Goal: Information Seeking & Learning: Learn about a topic

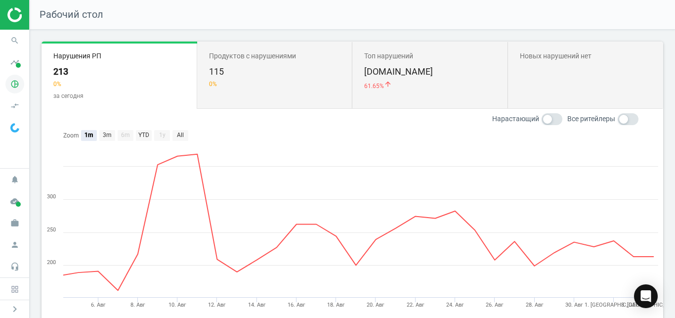
click at [19, 83] on icon "pie_chart_outlined" at bounding box center [14, 84] width 19 height 19
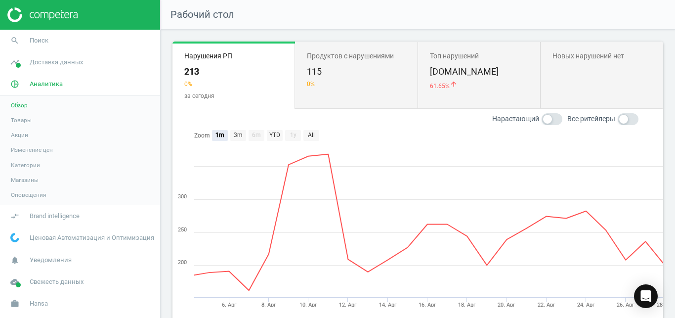
click at [23, 121] on span "Товары" at bounding box center [21, 120] width 21 height 8
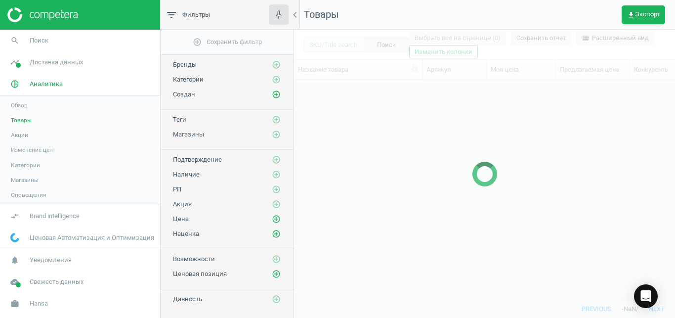
scroll to position [203, 373]
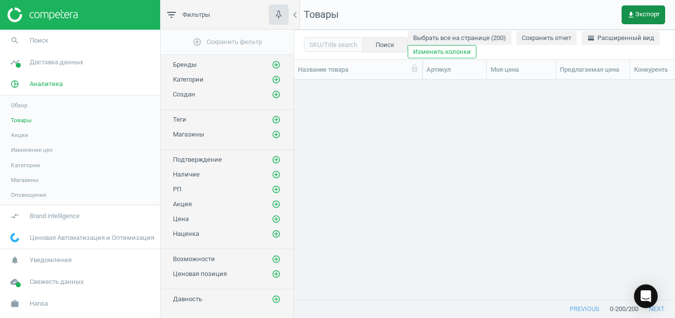
click at [638, 11] on span "get_app Экспорт" at bounding box center [643, 15] width 33 height 8
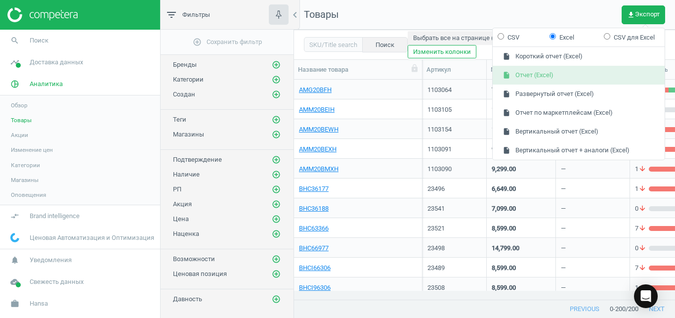
click at [599, 72] on button "insert_drive_file Отчет (Excel)" at bounding box center [579, 75] width 172 height 19
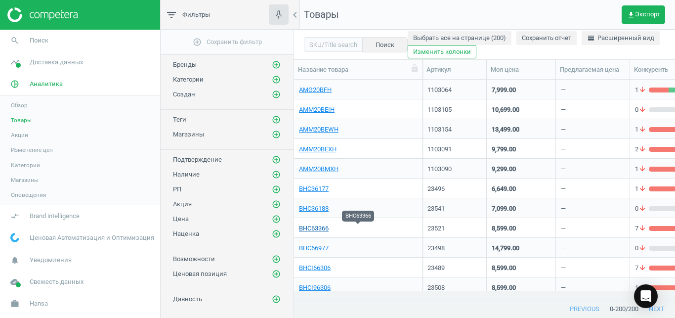
click at [325, 230] on link "BHC63366" at bounding box center [314, 228] width 30 height 9
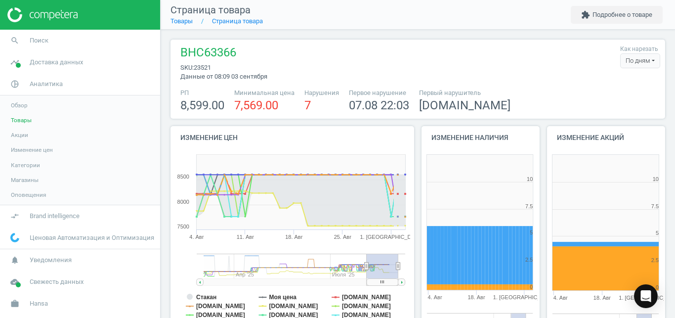
scroll to position [207, 125]
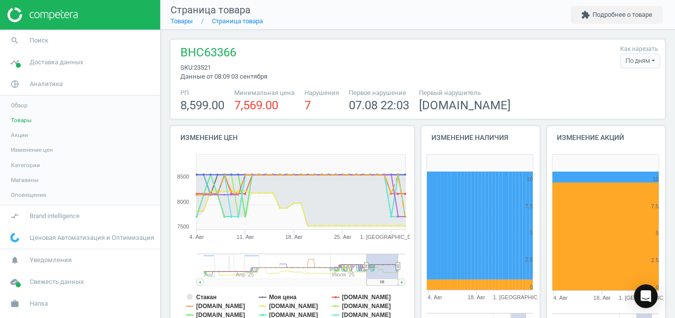
click at [638, 57] on div "По дням" at bounding box center [640, 60] width 40 height 15
click at [613, 94] on button "По часам" at bounding box center [628, 91] width 63 height 12
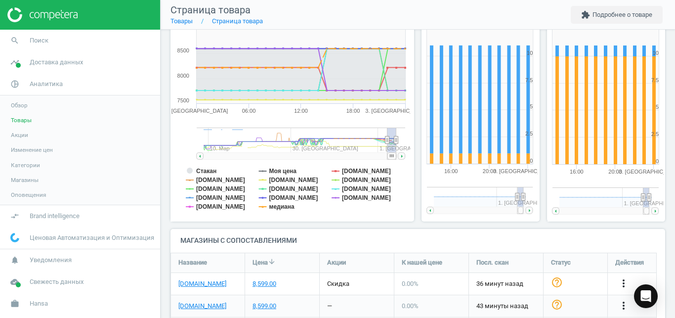
scroll to position [129, 0]
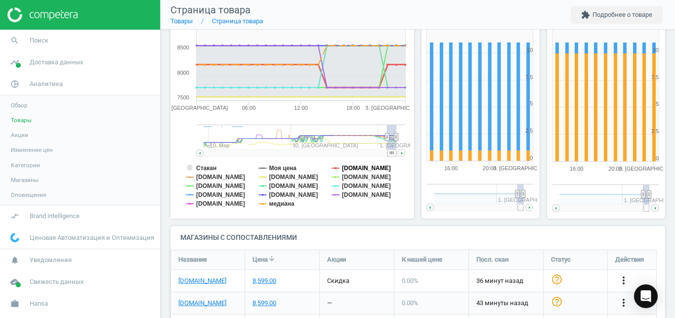
click at [353, 165] on tspan "[DOMAIN_NAME]" at bounding box center [366, 168] width 49 height 7
click at [348, 194] on tspan "[DOMAIN_NAME]" at bounding box center [366, 194] width 49 height 7
click at [295, 205] on tspan "медиана" at bounding box center [281, 203] width 25 height 7
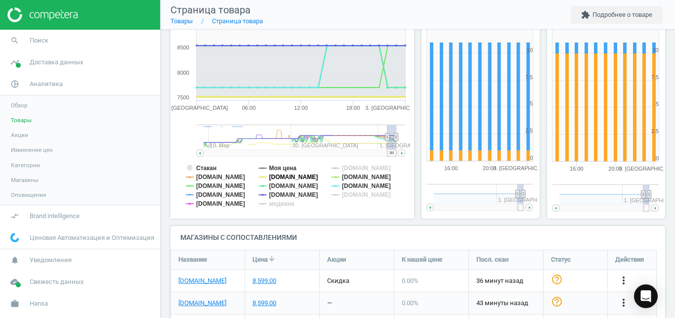
click at [282, 177] on tspan "[DOMAIN_NAME]" at bounding box center [293, 177] width 49 height 7
click at [279, 194] on tspan "[DOMAIN_NAME]" at bounding box center [293, 194] width 49 height 7
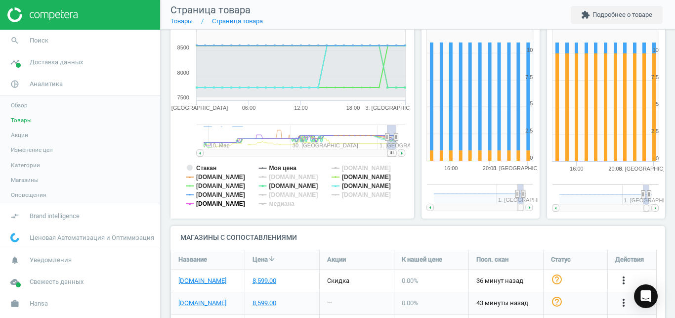
click at [244, 202] on tspan "[DOMAIN_NAME]" at bounding box center [220, 203] width 49 height 7
click at [230, 194] on tspan "[DOMAIN_NAME]" at bounding box center [220, 194] width 49 height 7
click at [215, 184] on tspan "[DOMAIN_NAME]" at bounding box center [220, 185] width 49 height 7
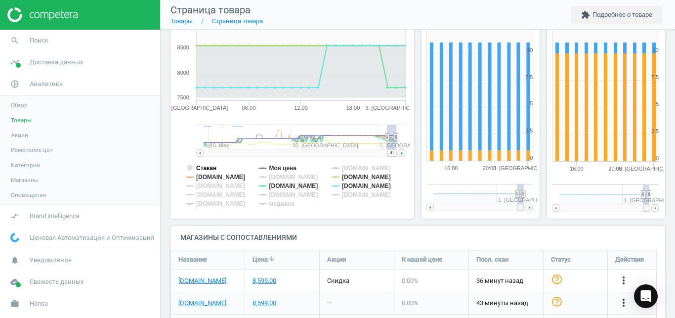
click at [213, 168] on tspan "Стакан" at bounding box center [206, 168] width 20 height 7
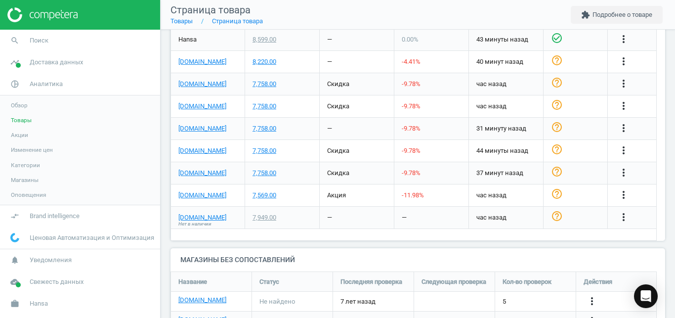
scroll to position [458, 0]
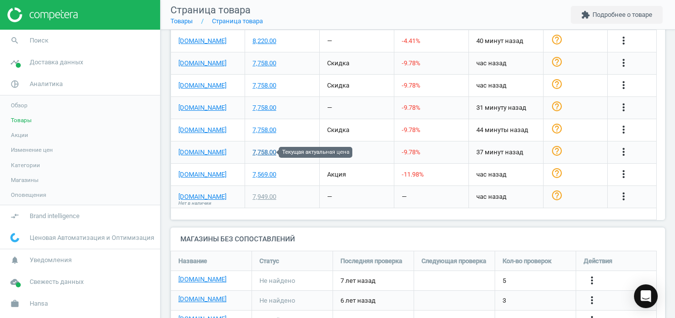
click at [261, 153] on div "7,758.00" at bounding box center [265, 152] width 24 height 9
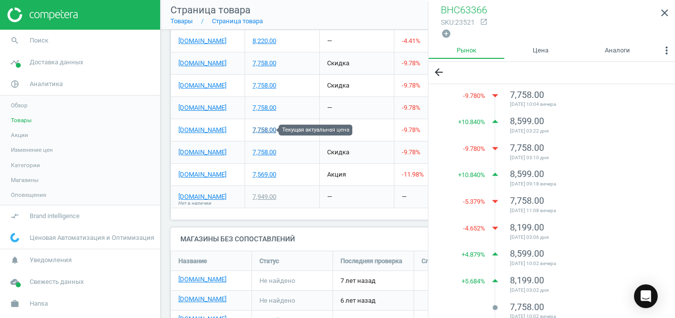
click at [265, 133] on div "7,758.00" at bounding box center [265, 130] width 24 height 9
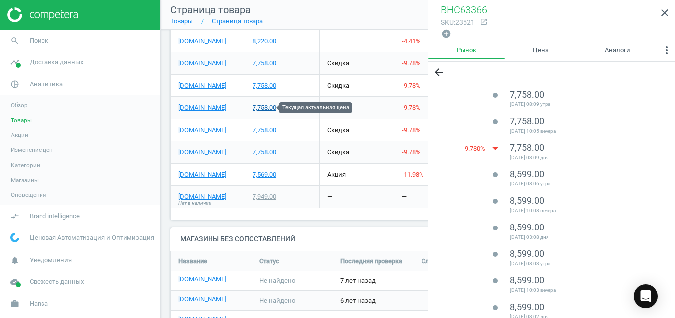
click at [265, 110] on div "7,758.00" at bounding box center [265, 107] width 24 height 9
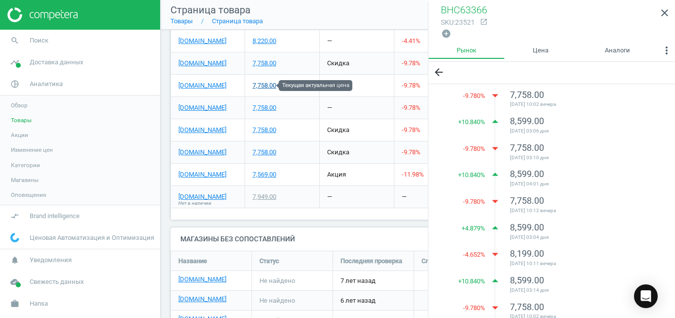
click at [266, 88] on div "7,758.00" at bounding box center [265, 85] width 24 height 9
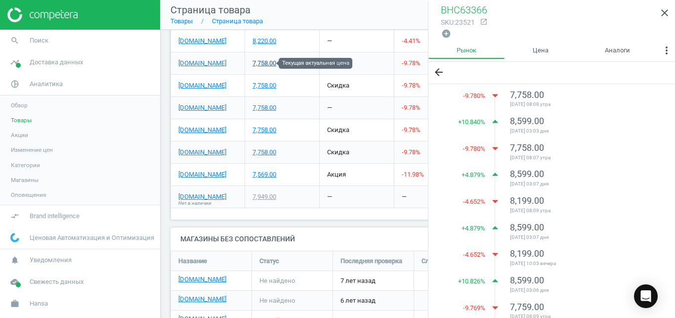
click at [267, 62] on div "7,758.00" at bounding box center [265, 63] width 24 height 9
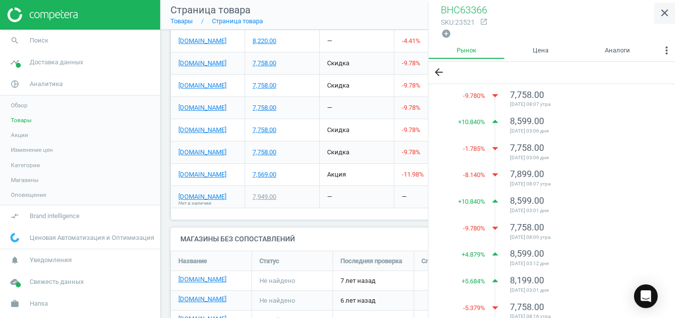
click at [669, 15] on icon "close" at bounding box center [665, 13] width 12 height 12
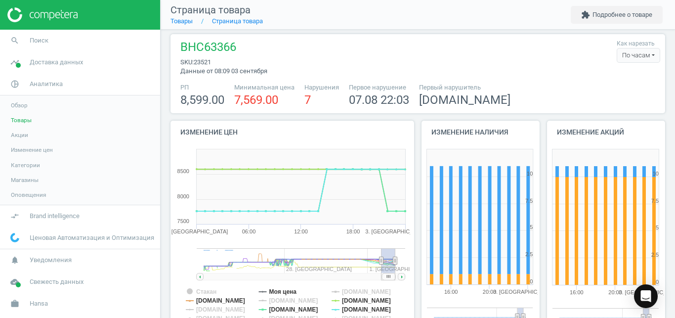
scroll to position [46, 0]
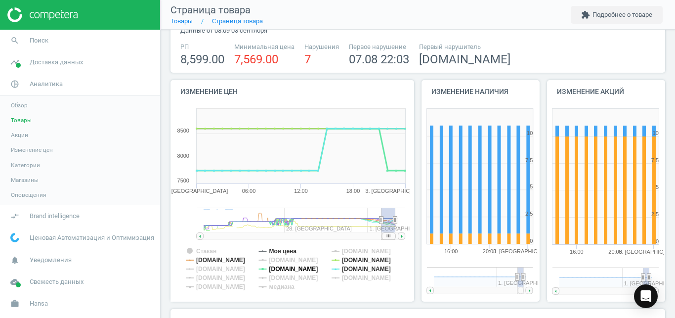
click at [307, 272] on tspan "[DOMAIN_NAME]" at bounding box center [293, 268] width 49 height 7
click at [300, 267] on tspan "[DOMAIN_NAME]" at bounding box center [293, 268] width 49 height 7
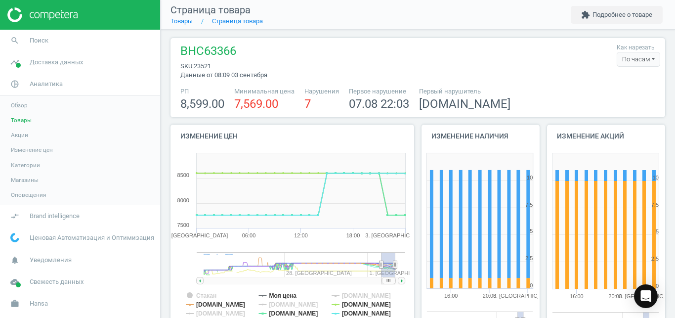
scroll to position [0, 0]
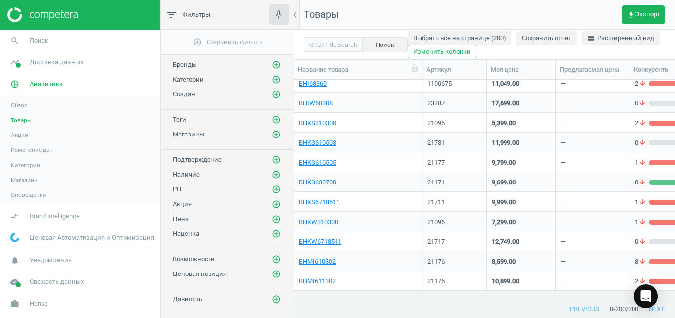
scroll to position [560, 0]
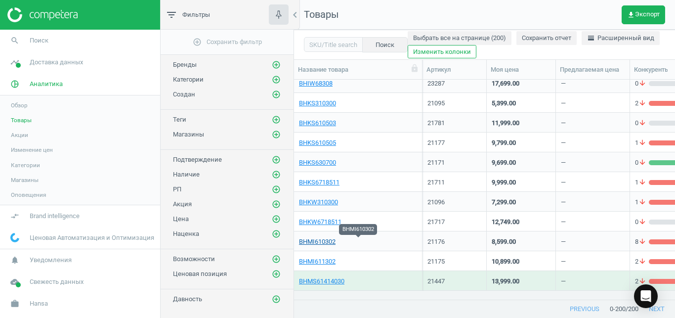
click at [322, 242] on link "BHMI610302" at bounding box center [317, 241] width 37 height 9
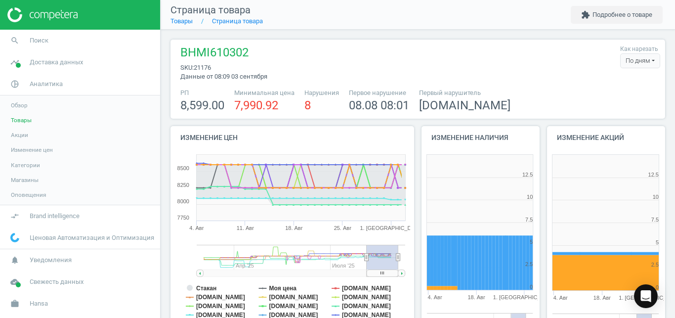
scroll to position [207, 125]
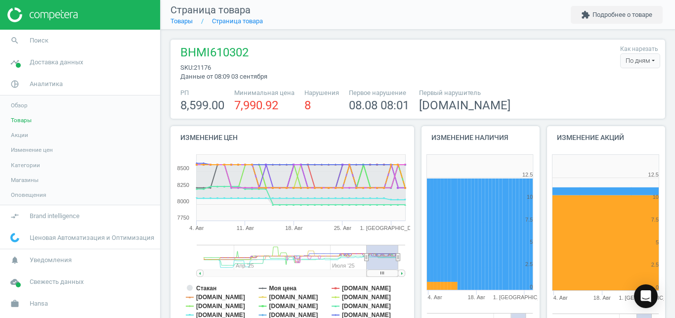
click at [630, 58] on div "По дням" at bounding box center [640, 60] width 40 height 15
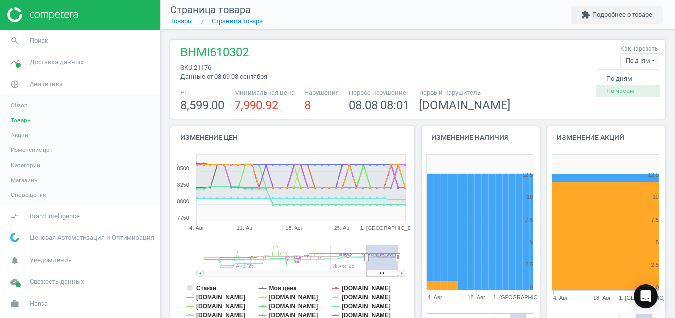
click at [615, 88] on button "По часам" at bounding box center [628, 91] width 63 height 12
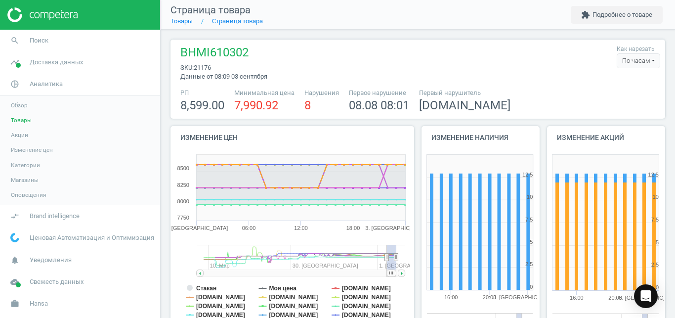
scroll to position [164, 0]
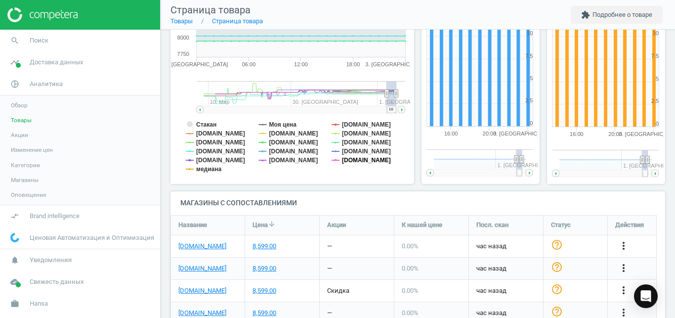
drag, startPoint x: 362, startPoint y: 162, endPoint x: 362, endPoint y: 151, distance: 10.4
click at [362, 151] on g "Стакан Моя цена [DOMAIN_NAME] [DOMAIN_NAME] [DOMAIN_NAME] [DOMAIN_NAME] [DOMAIN…" at bounding box center [288, 146] width 205 height 51
click at [362, 151] on tspan "[DOMAIN_NAME]" at bounding box center [366, 151] width 49 height 7
click at [351, 140] on tspan "[DOMAIN_NAME]" at bounding box center [366, 142] width 49 height 7
click at [349, 159] on tspan "[DOMAIN_NAME]" at bounding box center [366, 160] width 49 height 7
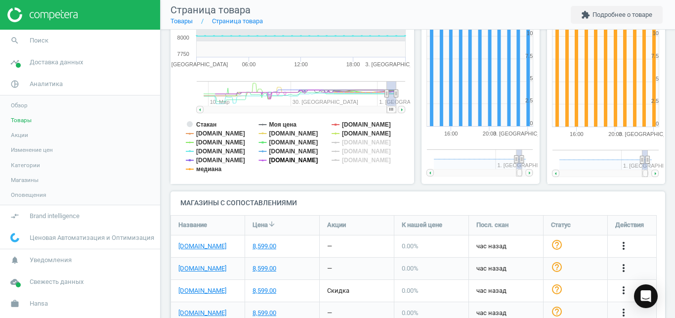
click at [289, 160] on tspan "[DOMAIN_NAME]" at bounding box center [293, 160] width 49 height 7
click at [278, 148] on tspan "[DOMAIN_NAME]" at bounding box center [293, 151] width 49 height 7
click at [219, 168] on tspan "медиана" at bounding box center [208, 169] width 25 height 7
click at [219, 159] on tspan "[DOMAIN_NAME]" at bounding box center [220, 160] width 49 height 7
click at [203, 153] on tspan "[DOMAIN_NAME]" at bounding box center [220, 151] width 49 height 7
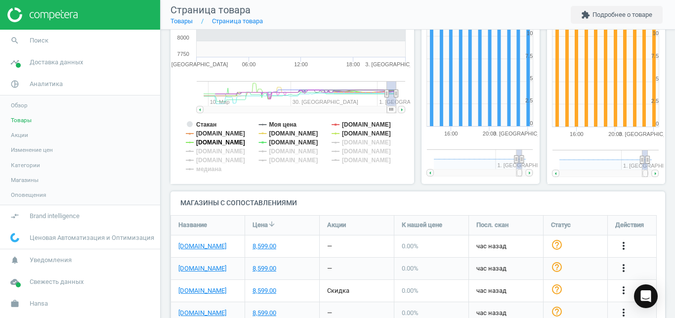
click at [198, 142] on tspan "[DOMAIN_NAME]" at bounding box center [220, 142] width 49 height 7
click at [205, 134] on tspan "[DOMAIN_NAME]" at bounding box center [220, 133] width 49 height 7
click at [210, 127] on tspan "Стакан" at bounding box center [206, 124] width 20 height 7
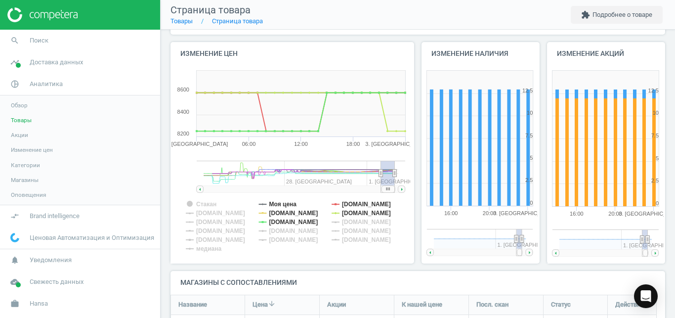
scroll to position [70, 0]
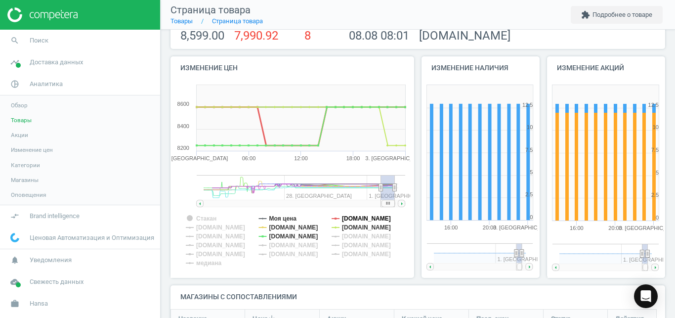
click at [370, 217] on tspan "[DOMAIN_NAME]" at bounding box center [366, 218] width 49 height 7
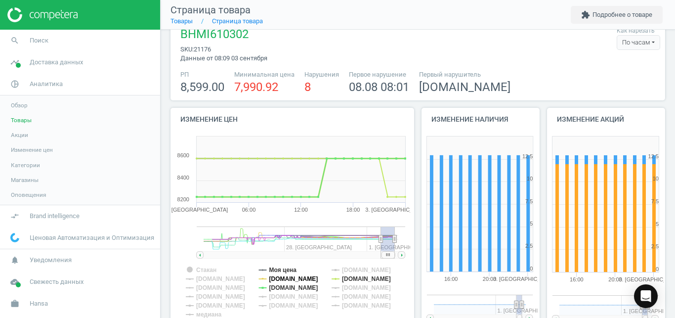
click at [284, 280] on tspan "[DOMAIN_NAME]" at bounding box center [293, 278] width 49 height 7
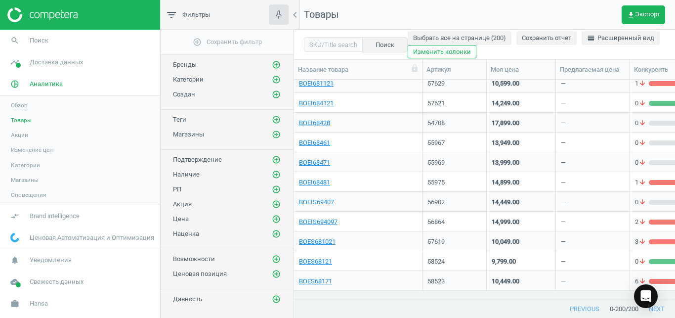
scroll to position [857, 0]
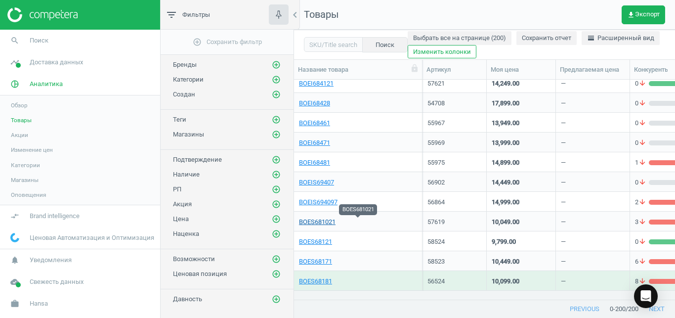
click at [329, 223] on link "BOES681021" at bounding box center [317, 222] width 37 height 9
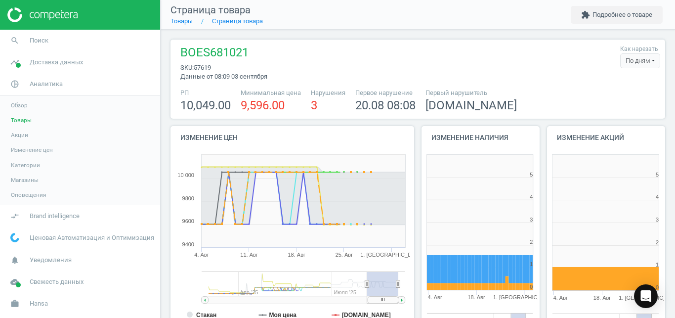
scroll to position [207, 125]
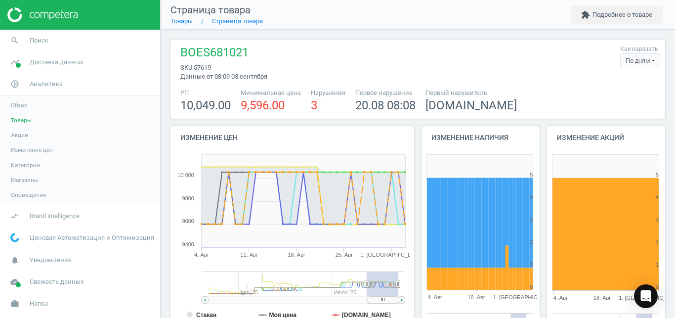
click at [638, 58] on div "По дням" at bounding box center [640, 60] width 40 height 15
click at [618, 88] on button "По часам" at bounding box center [628, 91] width 63 height 12
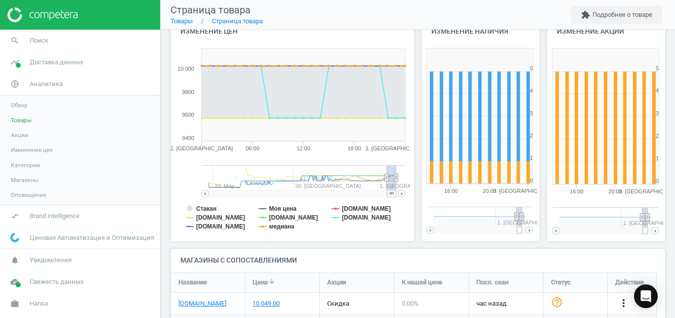
scroll to position [120, 0]
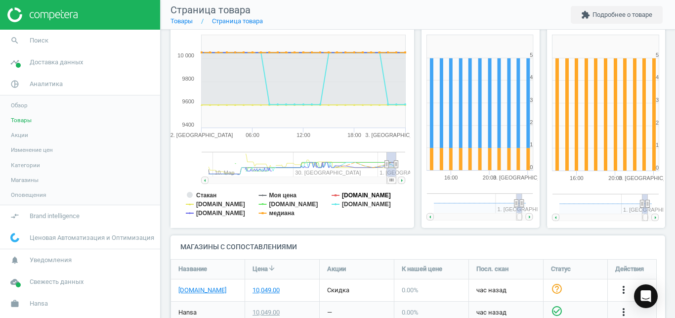
click at [347, 192] on tspan "[DOMAIN_NAME]" at bounding box center [366, 195] width 49 height 7
drag, startPoint x: 277, startPoint y: 203, endPoint x: 276, endPoint y: 210, distance: 7.5
click at [276, 210] on g "Стакан Моя цена [DOMAIN_NAME] [DOMAIN_NAME] [DOMAIN_NAME] [DOMAIN_NAME] [DOMAIN…" at bounding box center [288, 204] width 205 height 25
click at [276, 210] on tspan "медиана" at bounding box center [281, 213] width 25 height 7
click at [274, 207] on tspan "[DOMAIN_NAME]" at bounding box center [293, 204] width 49 height 7
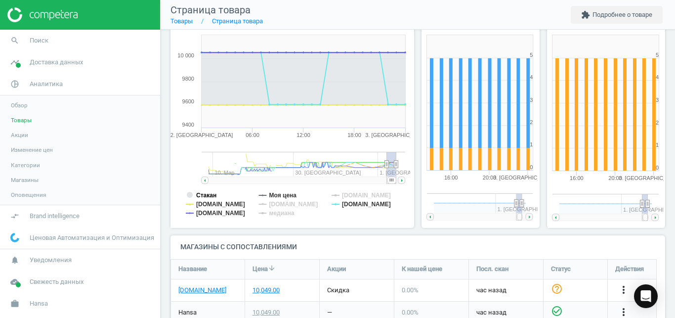
click at [210, 194] on tspan "Стакан" at bounding box center [206, 195] width 20 height 7
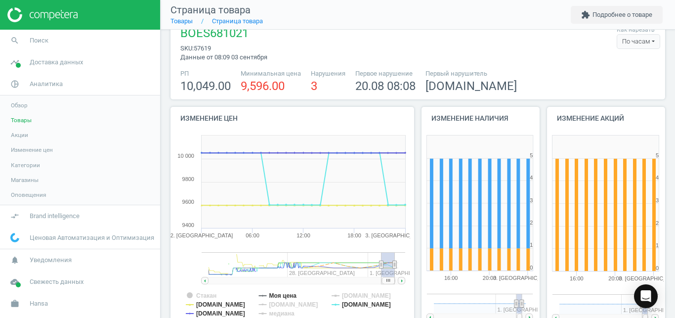
scroll to position [8, 0]
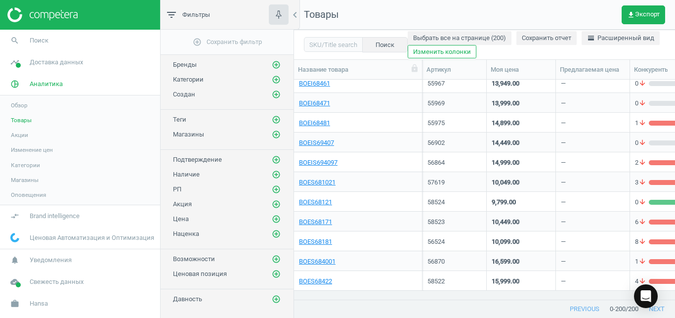
scroll to position [916, 0]
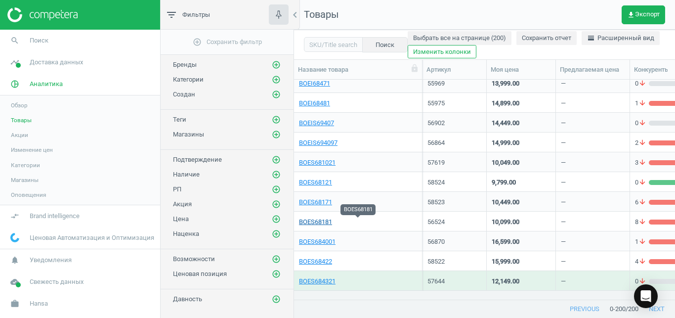
click at [319, 222] on link "BOES68181" at bounding box center [315, 222] width 33 height 9
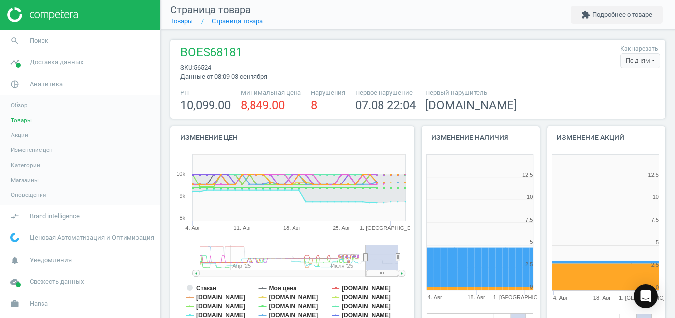
scroll to position [207, 125]
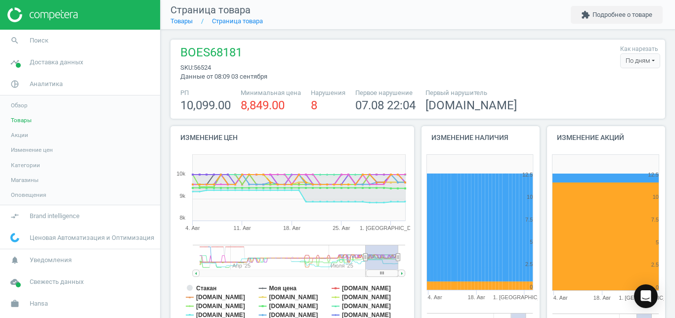
click at [630, 63] on div "По дням" at bounding box center [640, 60] width 40 height 15
click at [617, 91] on button "По часам" at bounding box center [628, 91] width 63 height 12
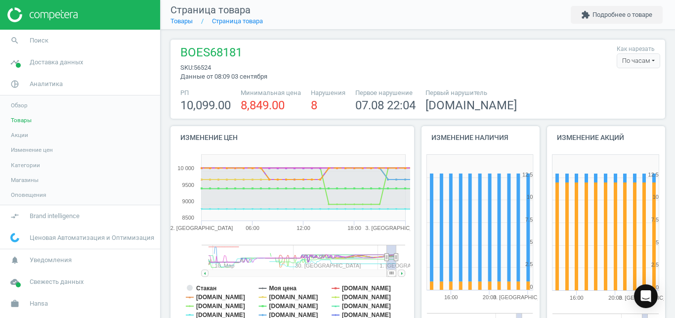
scroll to position [77, 0]
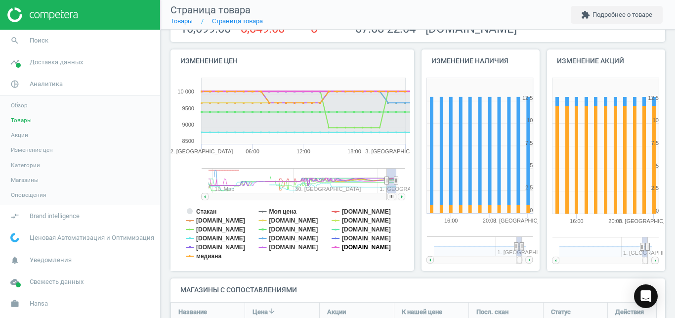
click at [347, 246] on tspan "[DOMAIN_NAME]" at bounding box center [366, 247] width 49 height 7
click at [362, 236] on tspan "[DOMAIN_NAME]" at bounding box center [366, 238] width 49 height 7
click at [355, 228] on tspan "[DOMAIN_NAME]" at bounding box center [366, 229] width 49 height 7
click at [358, 210] on tspan "[DOMAIN_NAME]" at bounding box center [366, 211] width 49 height 7
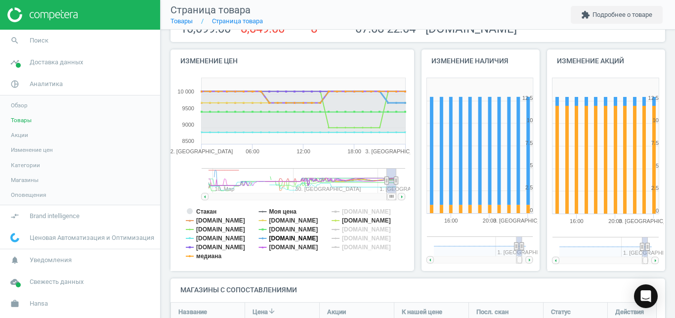
click at [297, 240] on tspan "[DOMAIN_NAME]" at bounding box center [293, 238] width 49 height 7
click at [288, 230] on tspan "[DOMAIN_NAME]" at bounding box center [293, 229] width 49 height 7
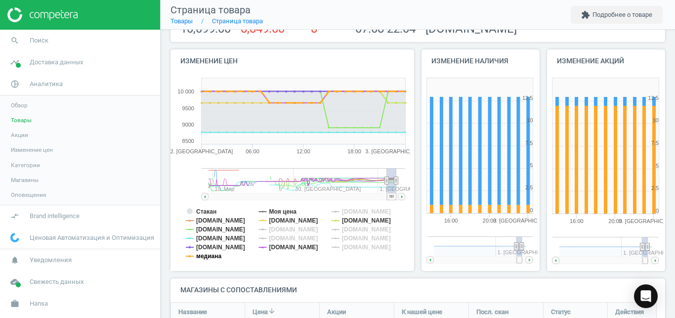
click at [216, 254] on tspan "медиана" at bounding box center [208, 256] width 25 height 7
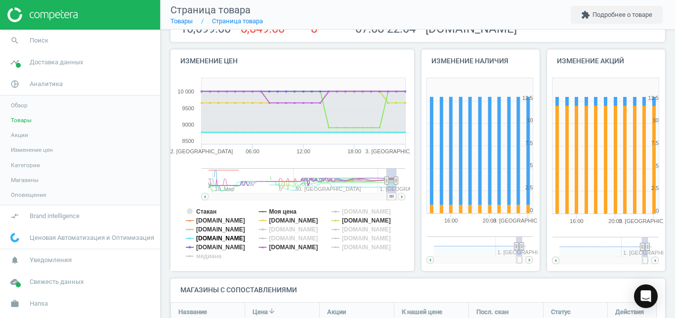
click at [216, 236] on tspan "[DOMAIN_NAME]" at bounding box center [220, 238] width 49 height 7
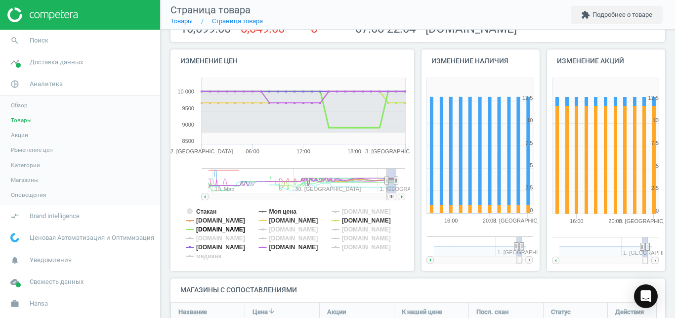
click at [216, 229] on tspan "[DOMAIN_NAME]" at bounding box center [220, 229] width 49 height 7
click at [212, 212] on tspan "Стакан" at bounding box center [206, 211] width 20 height 7
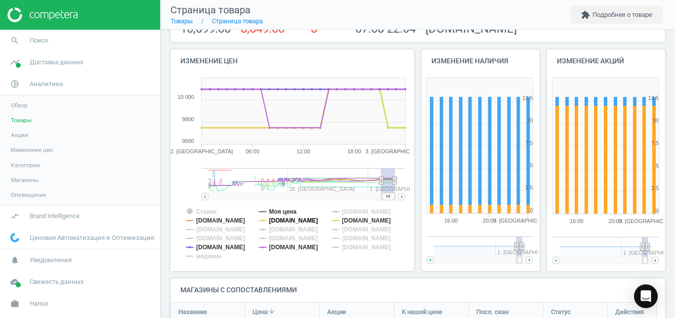
click at [309, 221] on tspan "[DOMAIN_NAME]" at bounding box center [293, 220] width 49 height 7
click at [212, 221] on tspan "[DOMAIN_NAME]" at bounding box center [220, 220] width 49 height 7
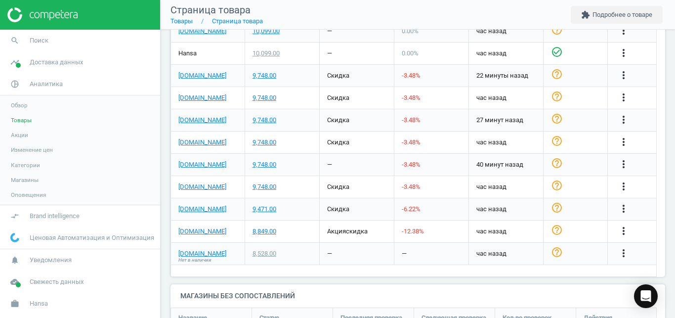
scroll to position [457, 0]
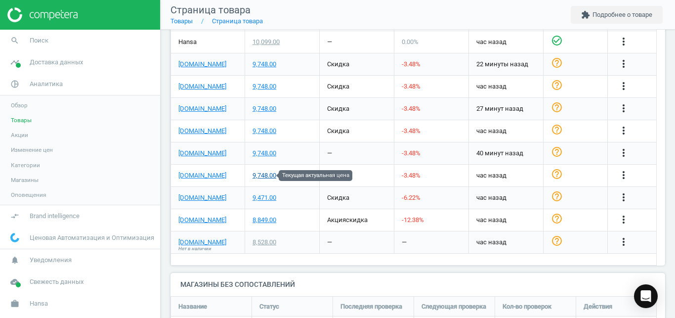
click at [275, 175] on div "9,748.00" at bounding box center [265, 175] width 24 height 9
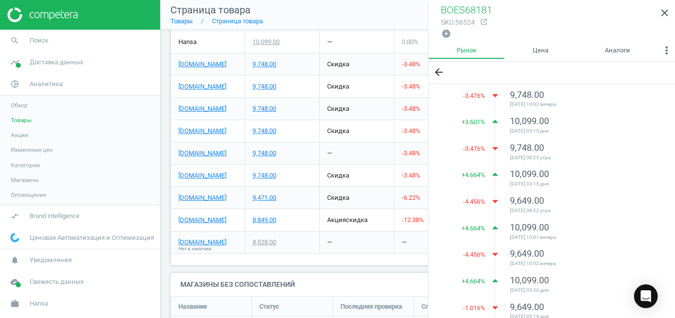
click at [275, 175] on div "9,748.00" at bounding box center [265, 175] width 24 height 9
click at [262, 151] on div "9,748.00" at bounding box center [265, 153] width 24 height 9
click at [270, 111] on div "9,748.00" at bounding box center [265, 108] width 24 height 9
click at [271, 90] on div "9,748.00" at bounding box center [265, 86] width 24 height 9
click at [271, 63] on div "9,748.00" at bounding box center [265, 64] width 24 height 9
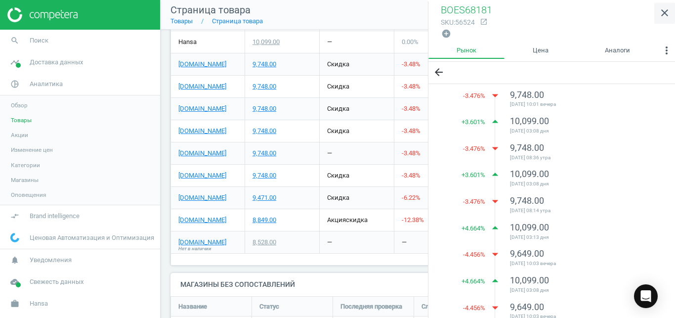
click at [668, 14] on icon "close" at bounding box center [665, 13] width 12 height 12
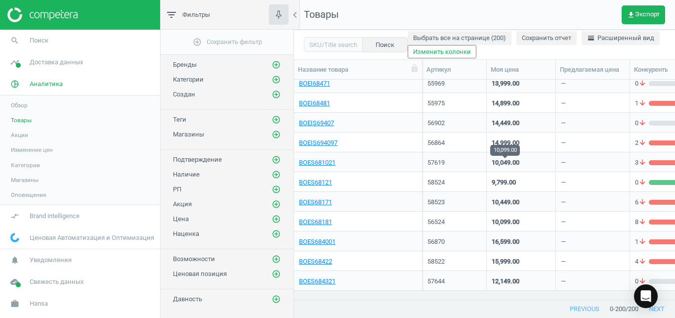
scroll to position [975, 0]
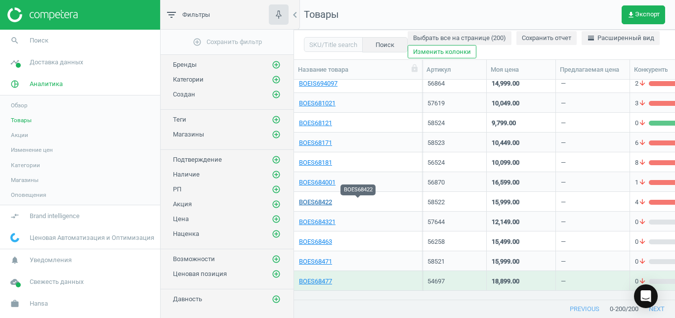
click at [315, 199] on link "BOES68422" at bounding box center [315, 202] width 33 height 9
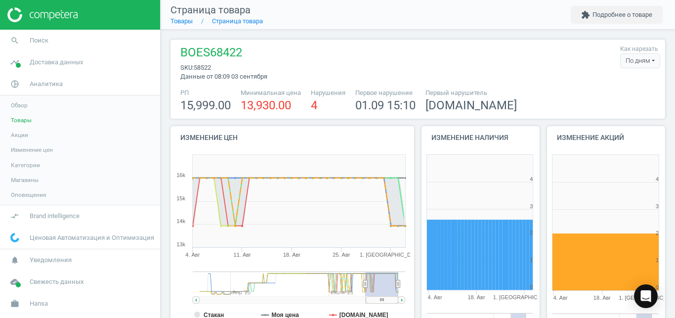
scroll to position [207, 125]
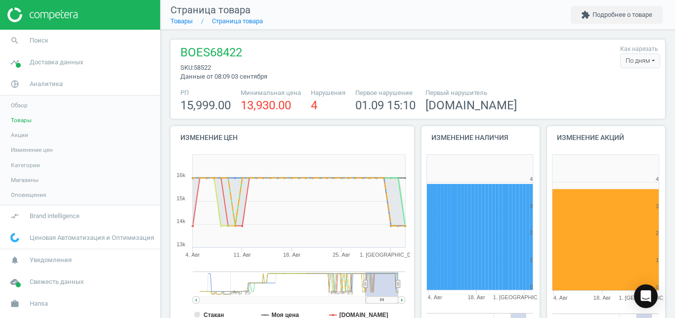
click at [636, 59] on div "По дням" at bounding box center [640, 60] width 40 height 15
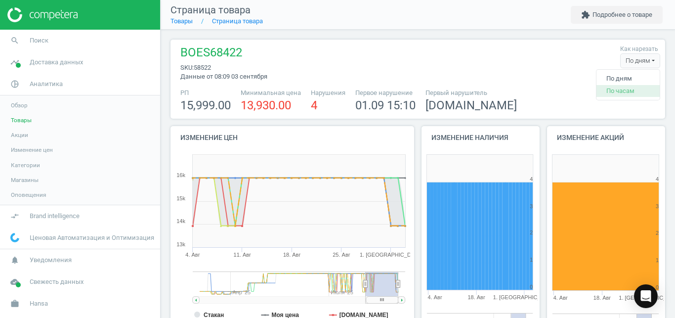
click at [620, 89] on button "По часам" at bounding box center [628, 91] width 63 height 12
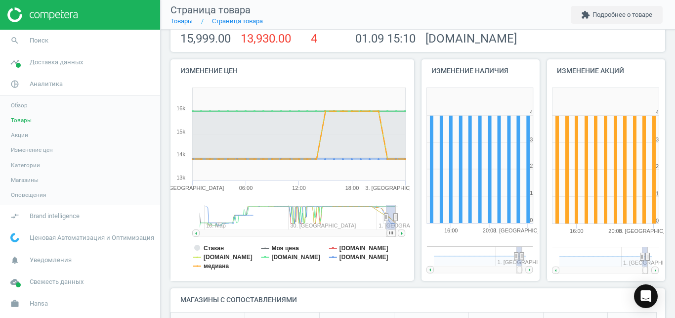
scroll to position [109, 0]
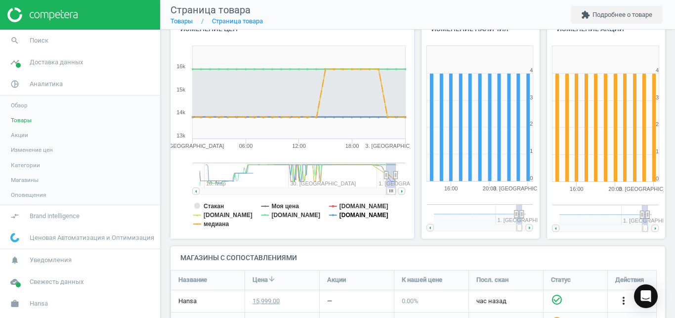
click at [337, 215] on icon at bounding box center [333, 215] width 8 height 0
click at [218, 212] on tspan "[DOMAIN_NAME]" at bounding box center [228, 215] width 49 height 7
click at [218, 224] on tspan "медиана" at bounding box center [216, 224] width 25 height 7
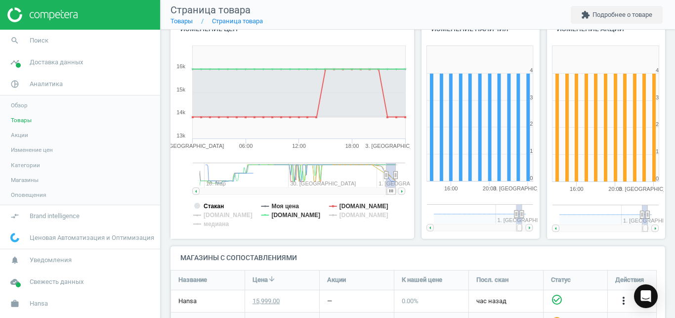
click at [221, 204] on tspan "Стакан" at bounding box center [214, 206] width 20 height 7
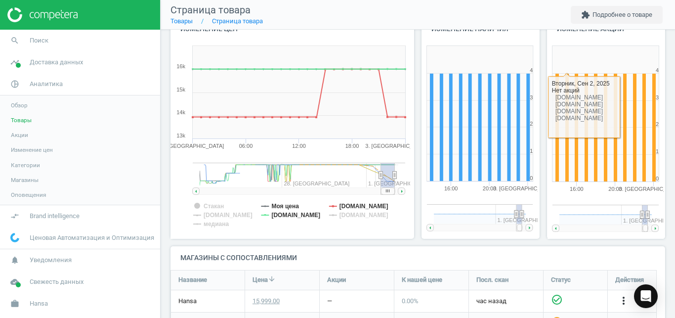
scroll to position [0, 0]
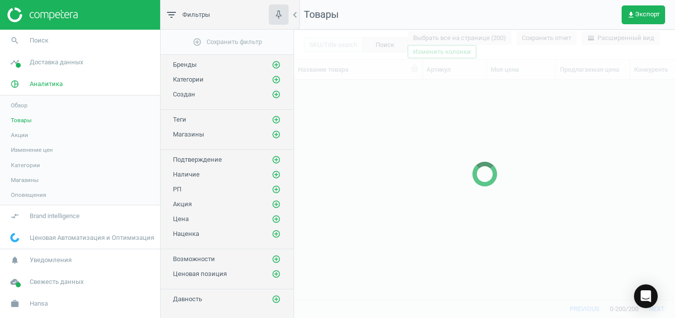
scroll to position [203, 373]
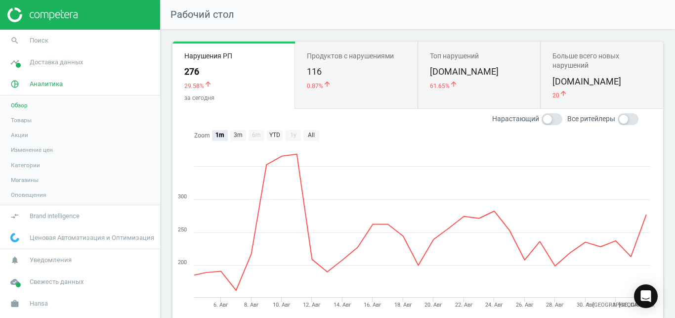
click at [24, 121] on span "Товары" at bounding box center [21, 120] width 21 height 8
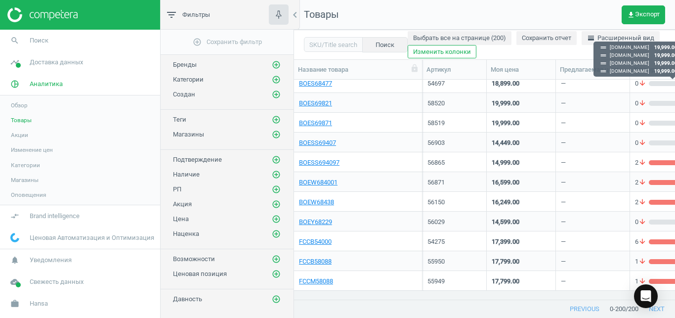
scroll to position [1193, 0]
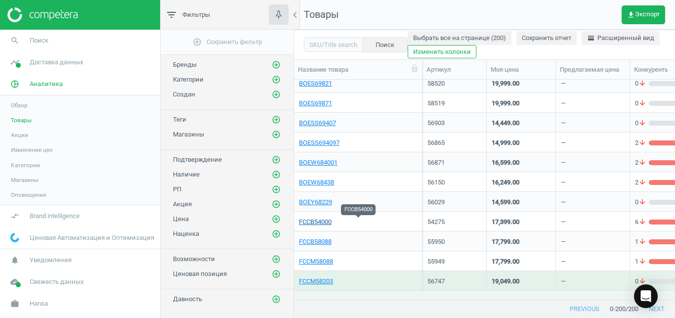
click at [316, 221] on link "FCCB54000" at bounding box center [315, 222] width 33 height 9
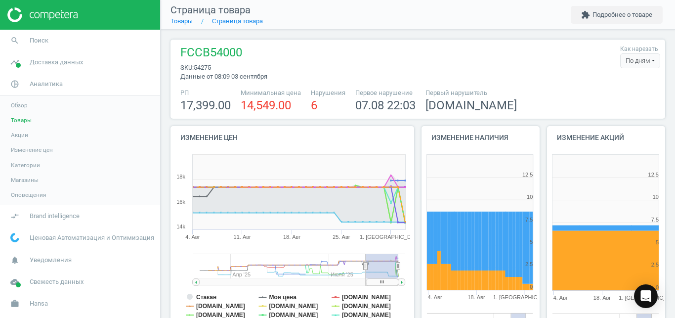
scroll to position [207, 125]
click at [626, 67] on div "По дням" at bounding box center [640, 60] width 40 height 15
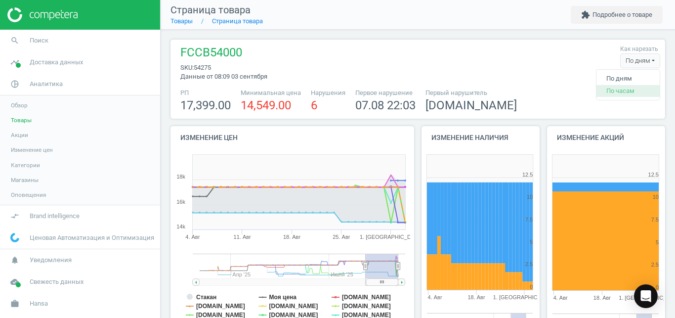
click at [617, 87] on button "По часам" at bounding box center [628, 91] width 63 height 12
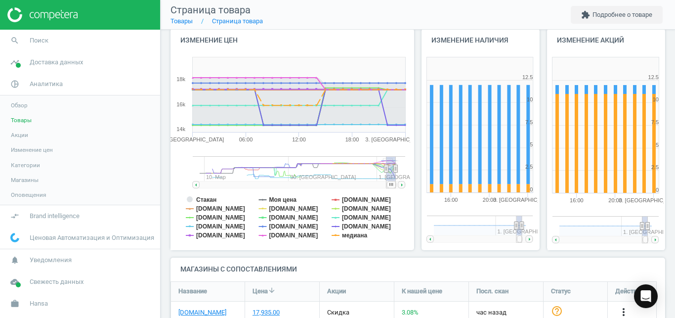
scroll to position [114, 0]
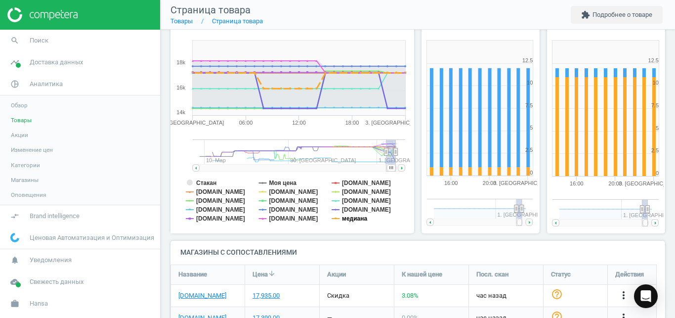
click at [351, 218] on tspan "медиана" at bounding box center [354, 218] width 25 height 7
click at [345, 182] on tspan "[DOMAIN_NAME]" at bounding box center [366, 182] width 49 height 7
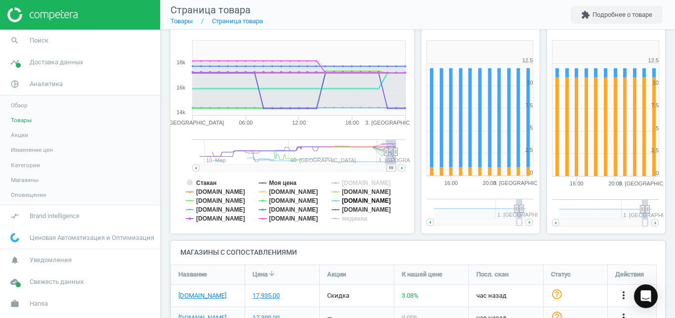
click at [346, 199] on tspan "[DOMAIN_NAME]" at bounding box center [366, 200] width 49 height 7
click at [290, 212] on tspan "[DOMAIN_NAME]" at bounding box center [293, 209] width 49 height 7
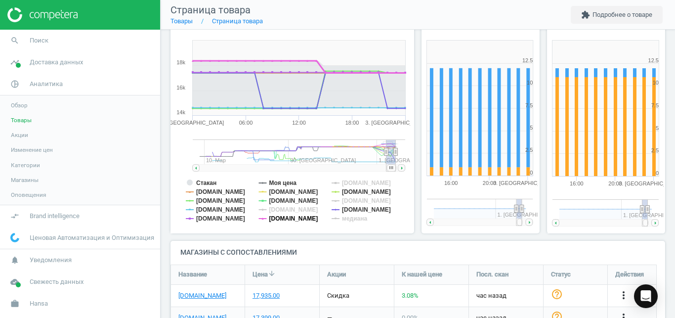
click at [290, 219] on tspan "[DOMAIN_NAME]" at bounding box center [293, 218] width 49 height 7
click at [300, 190] on tspan "[DOMAIN_NAME]" at bounding box center [293, 191] width 49 height 7
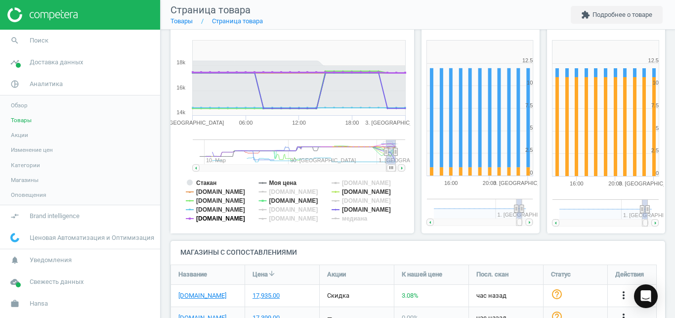
click at [223, 218] on tspan "[DOMAIN_NAME]" at bounding box center [220, 218] width 49 height 7
click at [208, 208] on tspan "[DOMAIN_NAME]" at bounding box center [220, 209] width 49 height 7
click at [211, 182] on tspan "Стакан" at bounding box center [206, 182] width 20 height 7
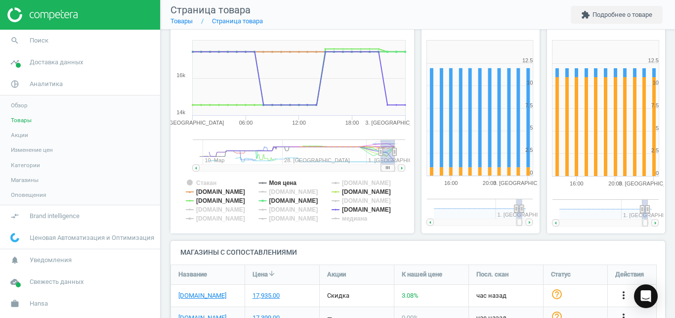
scroll to position [0, 0]
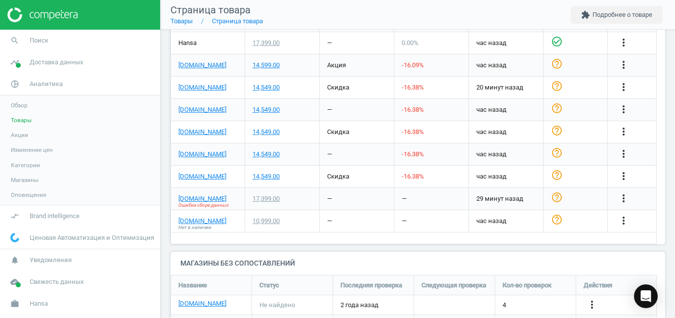
scroll to position [392, 0]
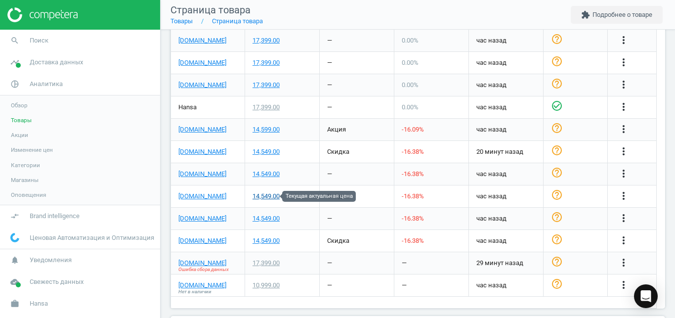
click at [271, 198] on div "14,549.00" at bounding box center [266, 196] width 27 height 9
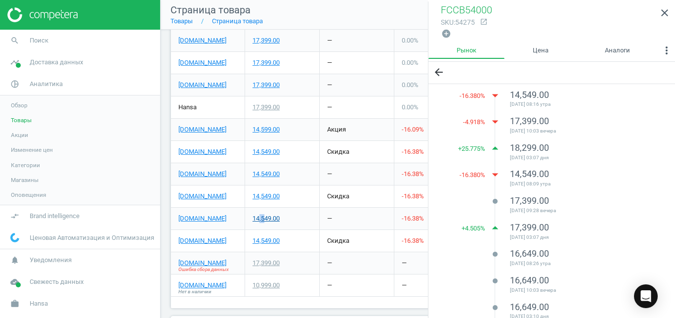
drag, startPoint x: 260, startPoint y: 223, endPoint x: 265, endPoint y: 217, distance: 7.7
click at [265, 217] on div "14,549.00" at bounding box center [282, 219] width 74 height 22
click at [265, 217] on div "14,549.00" at bounding box center [266, 218] width 27 height 9
click at [276, 218] on div "14,549.00" at bounding box center [266, 218] width 27 height 9
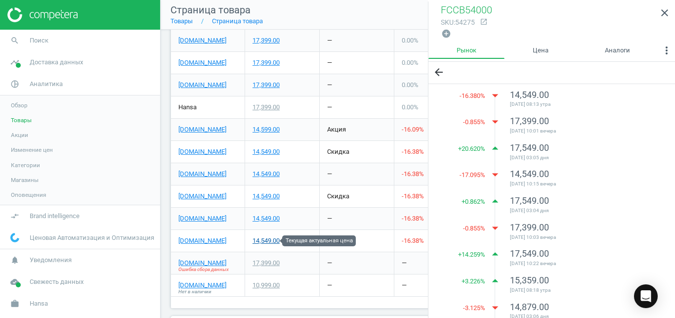
click at [267, 240] on div "14,549.00" at bounding box center [266, 240] width 27 height 9
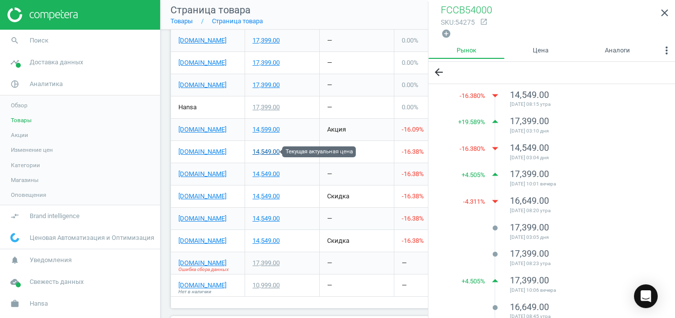
click at [265, 155] on div "14,549.00" at bounding box center [266, 151] width 27 height 9
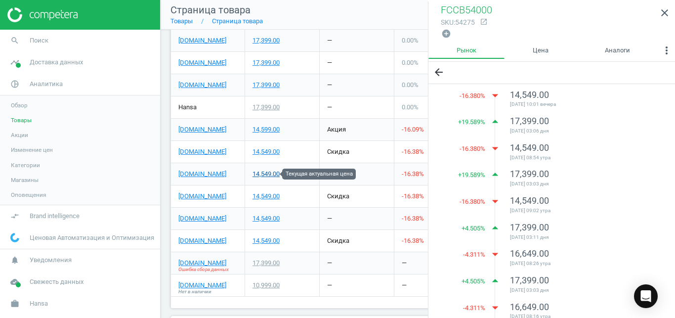
click at [271, 174] on div "14,549.00" at bounding box center [266, 174] width 27 height 9
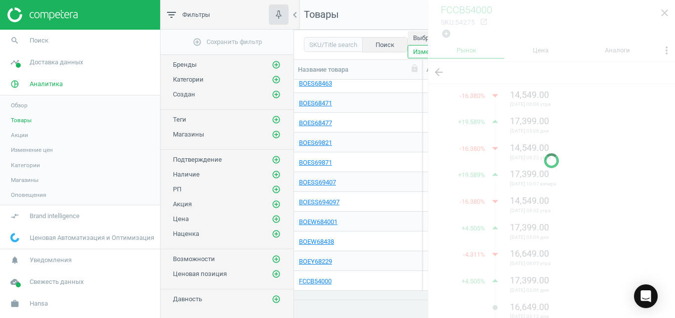
scroll to position [1173, 0]
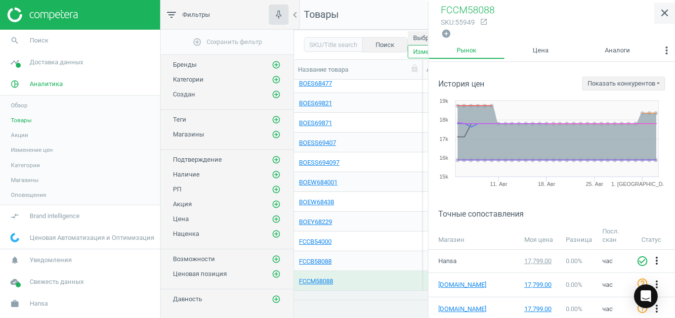
click at [666, 12] on icon "close" at bounding box center [665, 13] width 12 height 12
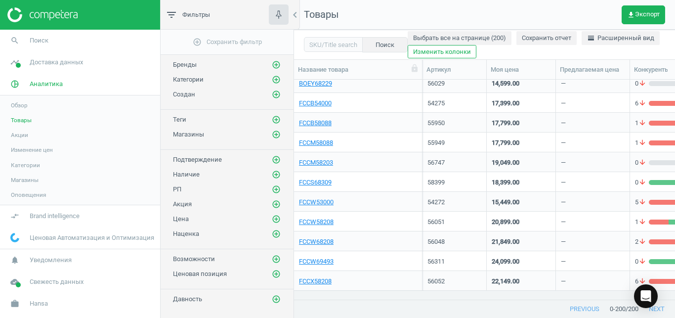
scroll to position [1331, 0]
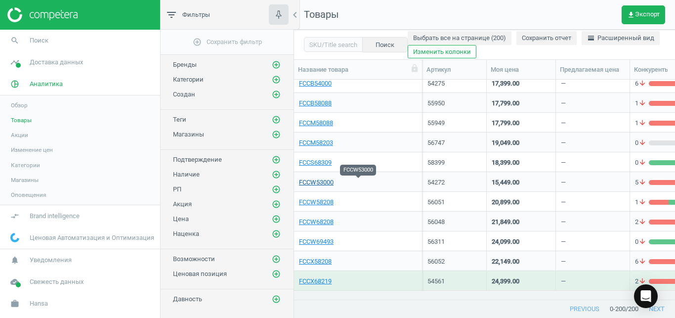
click at [326, 180] on link "FCCW53000" at bounding box center [316, 182] width 35 height 9
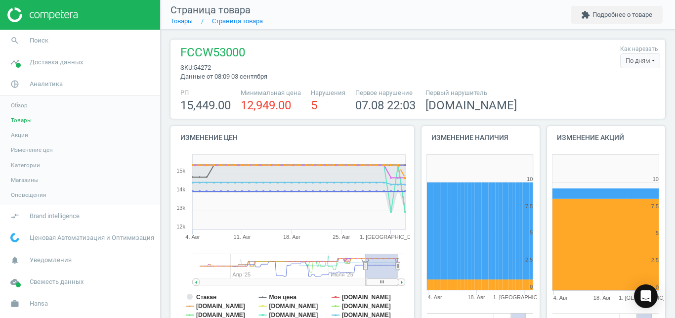
scroll to position [207, 125]
click at [631, 62] on div "По дням" at bounding box center [640, 60] width 40 height 15
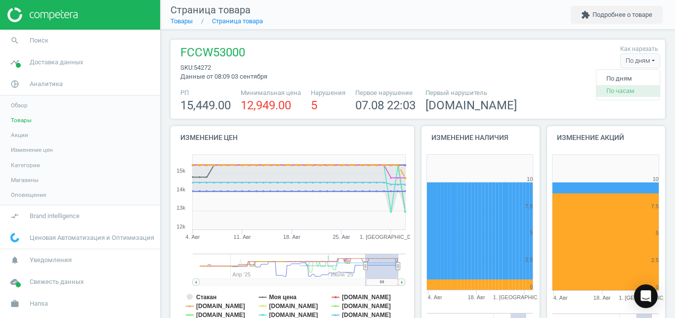
click at [612, 88] on button "По часам" at bounding box center [628, 91] width 63 height 12
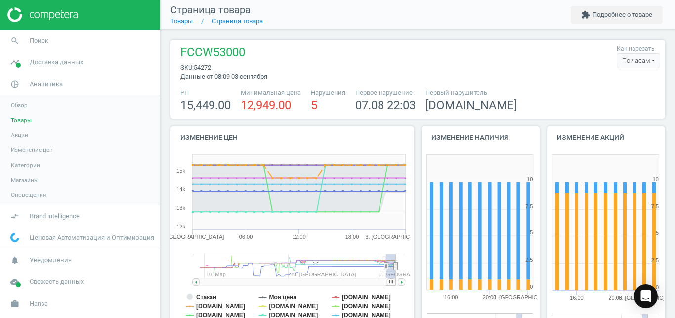
scroll to position [69, 0]
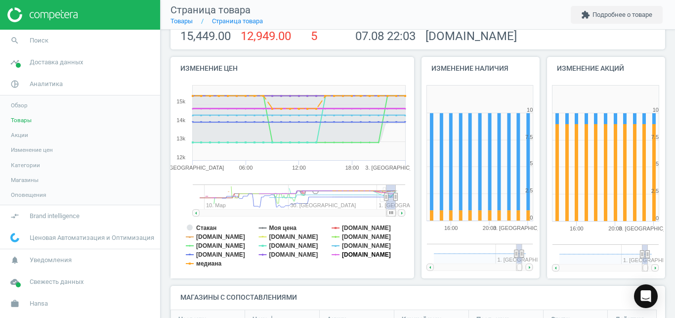
click at [349, 258] on tspan "[DOMAIN_NAME]" at bounding box center [366, 254] width 49 height 7
click at [355, 248] on tspan "[DOMAIN_NAME]" at bounding box center [366, 245] width 49 height 7
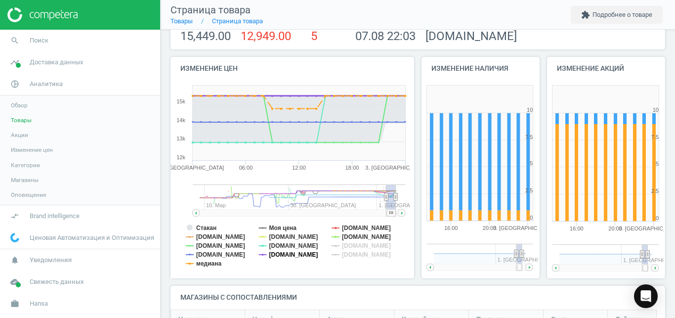
click at [286, 257] on tspan "[DOMAIN_NAME]" at bounding box center [293, 254] width 49 height 7
click at [306, 239] on tspan "[DOMAIN_NAME]" at bounding box center [293, 236] width 49 height 7
click at [214, 256] on tspan "[DOMAIN_NAME]" at bounding box center [220, 254] width 49 height 7
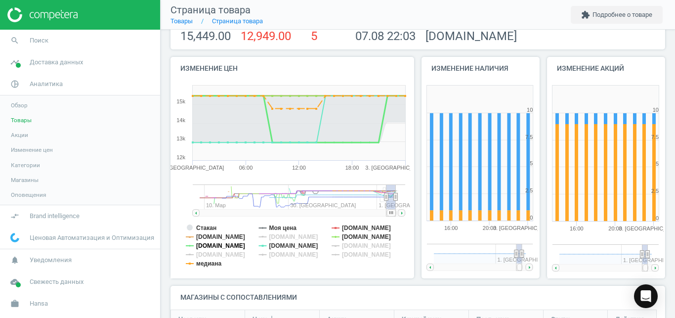
click at [216, 245] on tspan "[DOMAIN_NAME]" at bounding box center [220, 245] width 49 height 7
click at [212, 266] on tspan "медиана" at bounding box center [208, 263] width 25 height 7
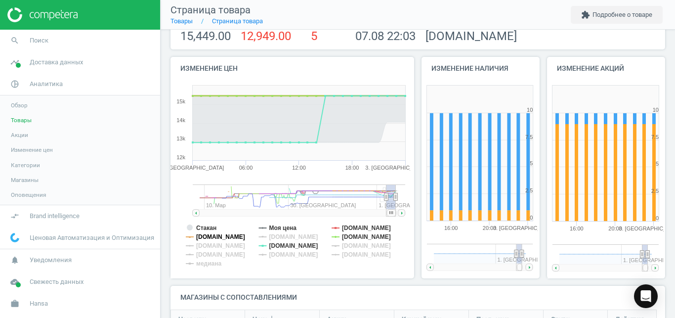
click at [204, 239] on tspan "[DOMAIN_NAME]" at bounding box center [220, 236] width 49 height 7
click at [208, 229] on tspan "Стакан" at bounding box center [206, 227] width 20 height 7
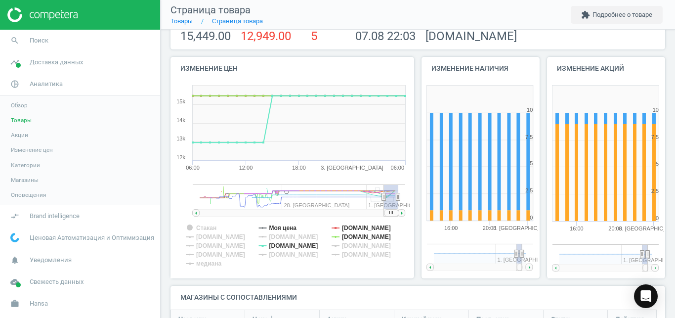
drag, startPoint x: 387, startPoint y: 214, endPoint x: 411, endPoint y: 213, distance: 24.2
click at [411, 213] on div "Изменение цен Created with Highstock 6.2.0 Стакан Моя цена Comfy.ua f.ua Mobill…" at bounding box center [292, 171] width 251 height 229
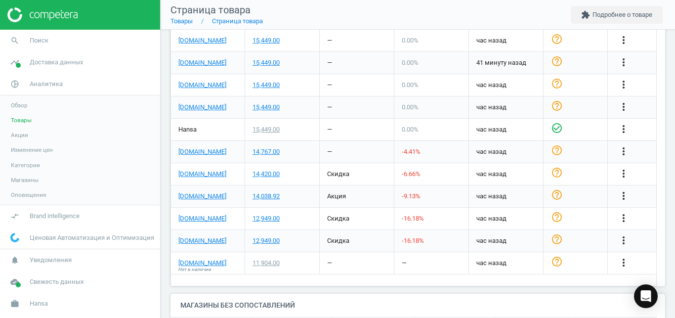
scroll to position [383, 0]
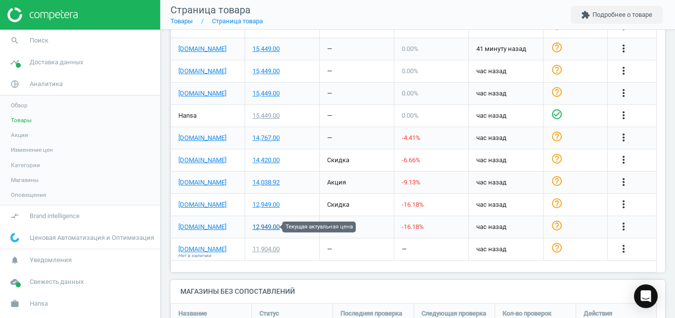
click at [275, 229] on div "12,949.00" at bounding box center [266, 226] width 27 height 9
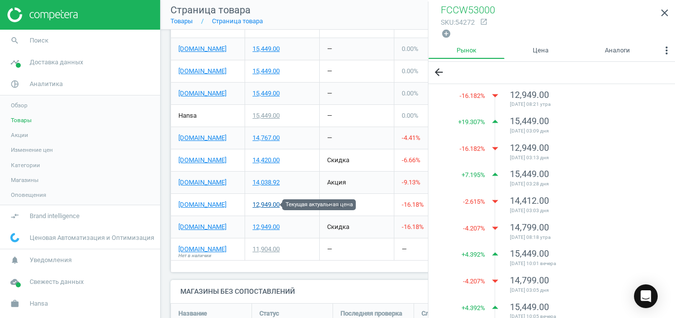
click at [274, 208] on div "12,949.00" at bounding box center [266, 204] width 27 height 9
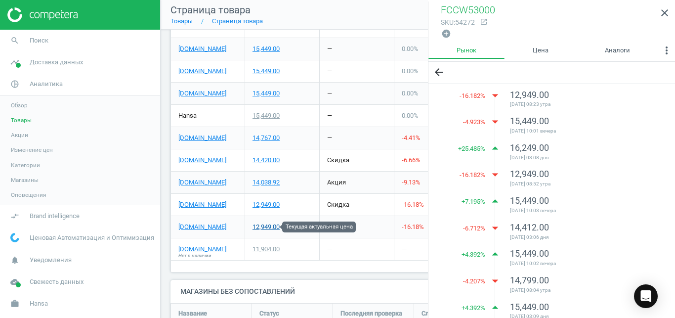
click at [273, 226] on div "12,949.00" at bounding box center [266, 226] width 27 height 9
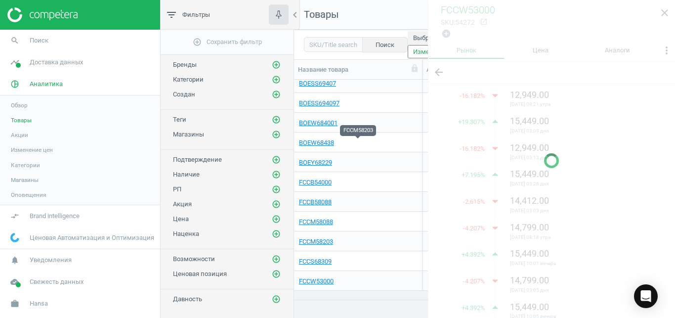
scroll to position [1331, 0]
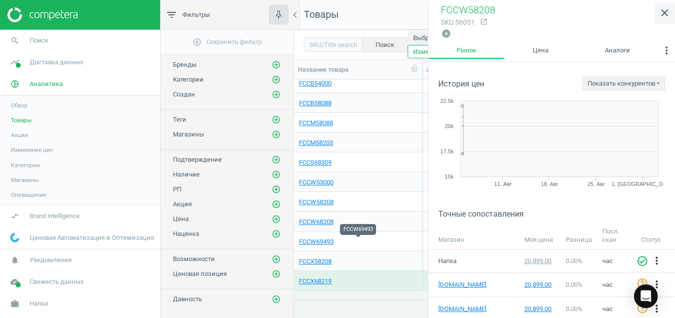
click at [665, 13] on icon "close" at bounding box center [665, 13] width 12 height 12
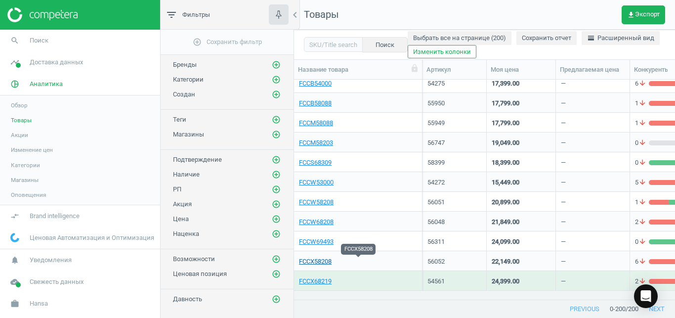
click at [323, 263] on link "FCCX58208" at bounding box center [315, 261] width 33 height 9
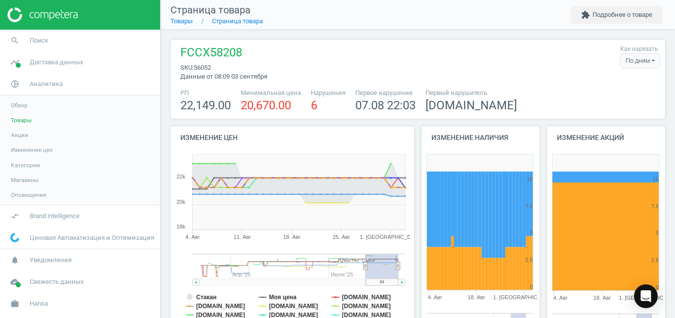
scroll to position [207, 125]
click at [632, 58] on div "По дням" at bounding box center [640, 60] width 40 height 15
click at [621, 89] on button "По часам" at bounding box center [628, 91] width 63 height 12
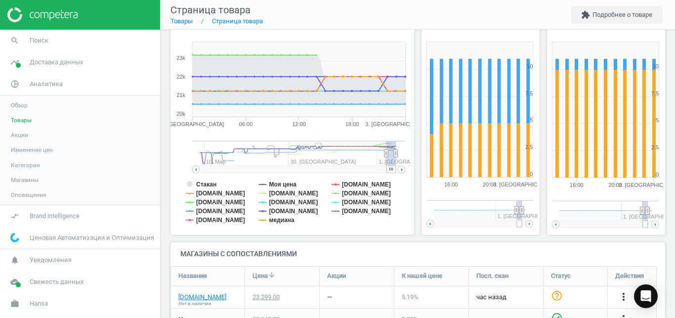
scroll to position [114, 0]
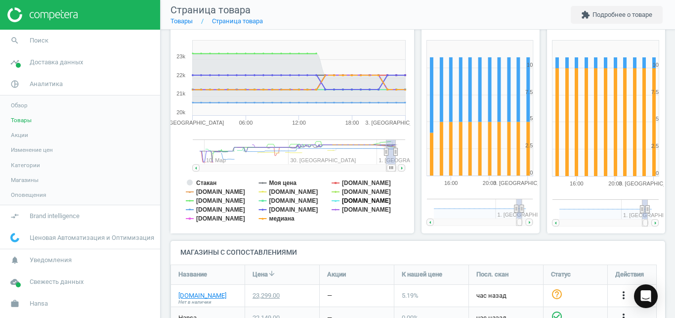
click at [384, 200] on tspan "[DOMAIN_NAME]" at bounding box center [366, 200] width 49 height 7
click at [287, 218] on tspan "медиана" at bounding box center [281, 218] width 25 height 7
click at [290, 198] on tspan "[DOMAIN_NAME]" at bounding box center [293, 200] width 49 height 7
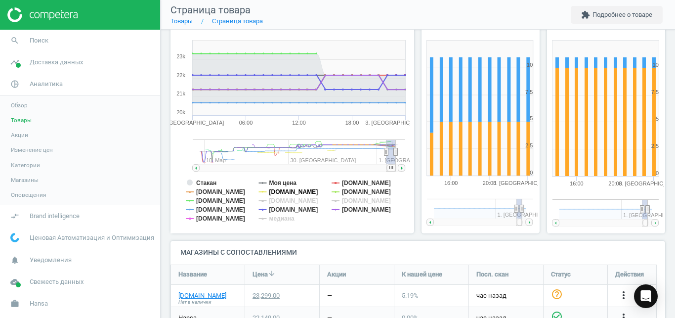
click at [279, 192] on tspan "[DOMAIN_NAME]" at bounding box center [293, 191] width 49 height 7
click at [231, 217] on tspan "[DOMAIN_NAME]" at bounding box center [220, 218] width 49 height 7
click at [213, 210] on tspan "[DOMAIN_NAME]" at bounding box center [220, 209] width 49 height 7
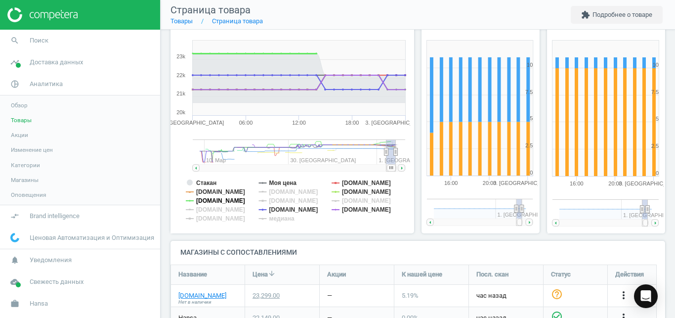
click at [209, 200] on tspan "[DOMAIN_NAME]" at bounding box center [220, 200] width 49 height 7
click at [209, 181] on tspan "Стакан" at bounding box center [206, 182] width 20 height 7
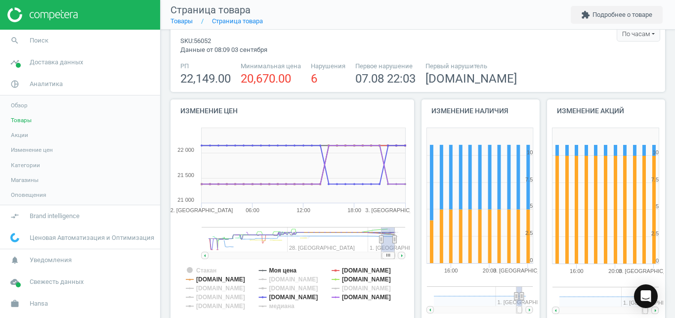
scroll to position [8, 0]
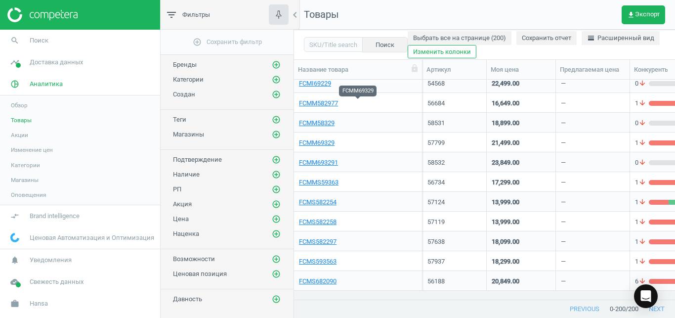
scroll to position [2122, 0]
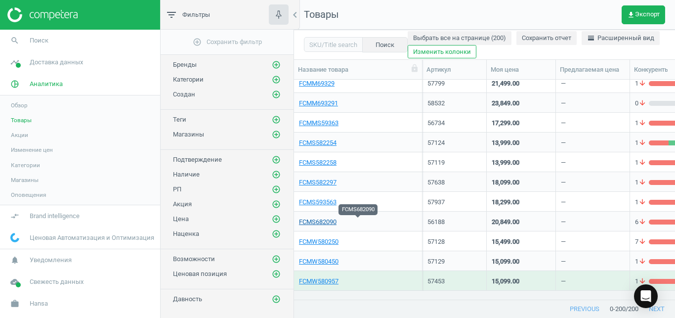
click at [330, 221] on link "FCMS682090" at bounding box center [318, 222] width 38 height 9
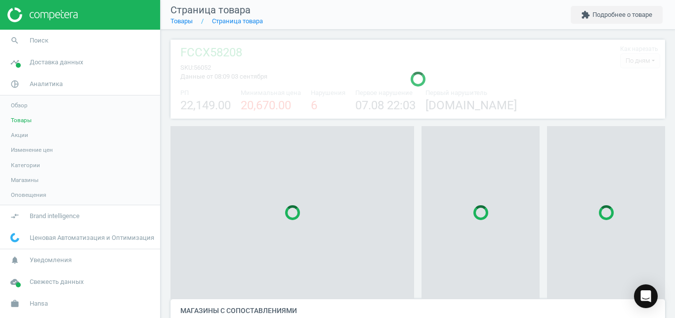
scroll to position [81, 495]
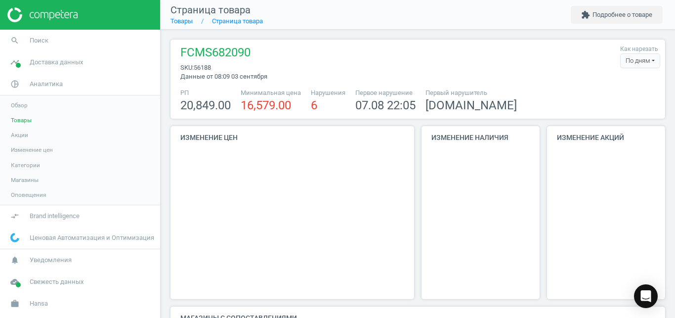
click at [631, 60] on div "По дням" at bounding box center [640, 60] width 40 height 15
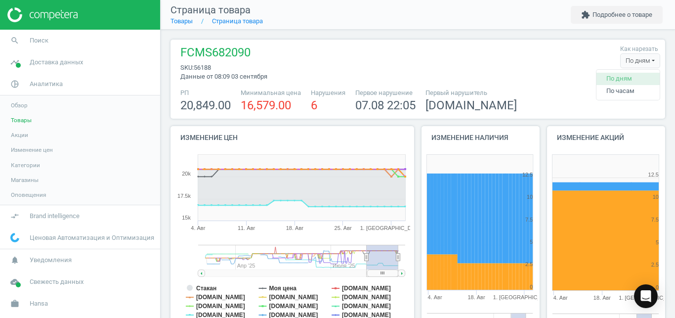
scroll to position [207, 125]
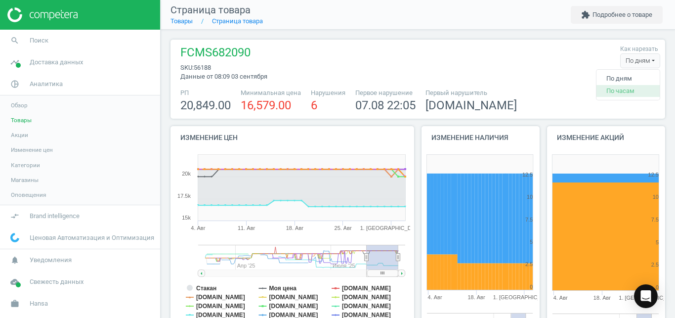
click at [623, 90] on button "По часам" at bounding box center [628, 91] width 63 height 12
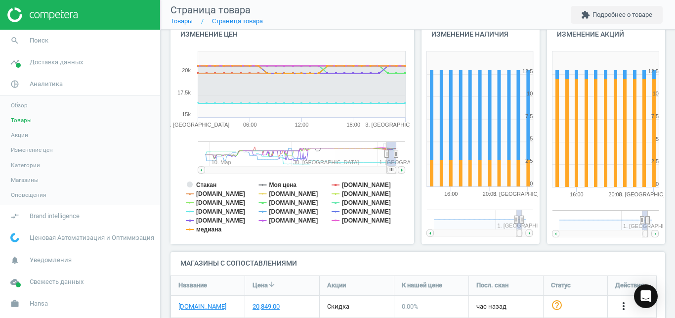
scroll to position [109, 0]
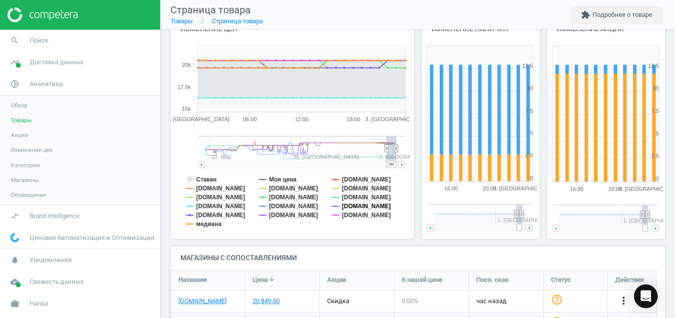
click at [353, 203] on tspan "[DOMAIN_NAME]" at bounding box center [366, 206] width 49 height 7
click at [351, 190] on tspan "[DOMAIN_NAME]" at bounding box center [366, 188] width 49 height 7
click at [353, 194] on tspan "[DOMAIN_NAME]" at bounding box center [366, 197] width 49 height 7
click at [290, 205] on tspan "[DOMAIN_NAME]" at bounding box center [293, 206] width 49 height 7
click at [290, 212] on tspan "[DOMAIN_NAME]" at bounding box center [293, 215] width 49 height 7
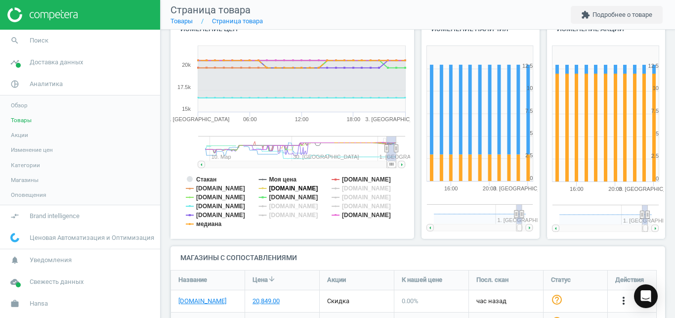
click at [289, 186] on tspan "[DOMAIN_NAME]" at bounding box center [293, 188] width 49 height 7
click at [215, 224] on tspan "медиана" at bounding box center [208, 224] width 25 height 7
click at [215, 215] on tspan "[DOMAIN_NAME]" at bounding box center [220, 215] width 49 height 7
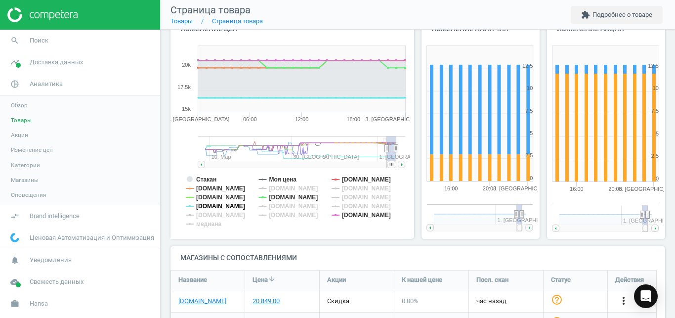
click at [215, 204] on tspan "[DOMAIN_NAME]" at bounding box center [220, 206] width 49 height 7
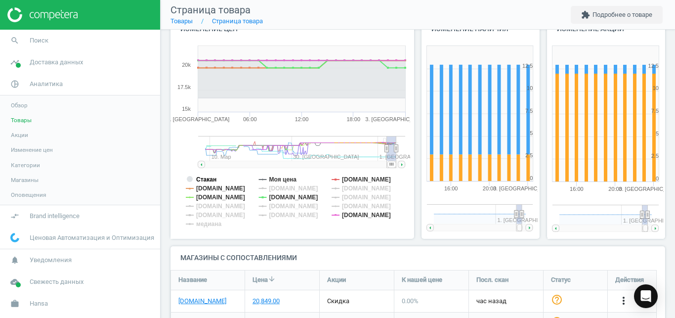
click at [211, 179] on tspan "Стакан" at bounding box center [206, 179] width 20 height 7
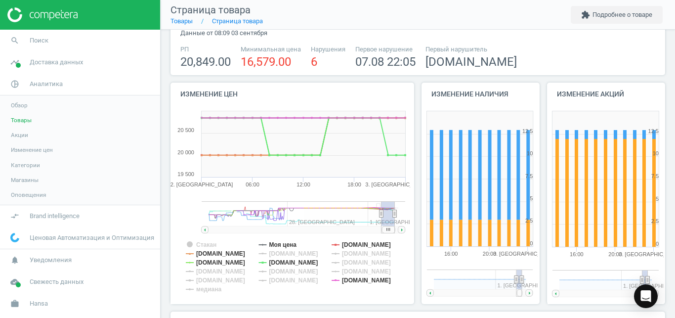
scroll to position [41, 0]
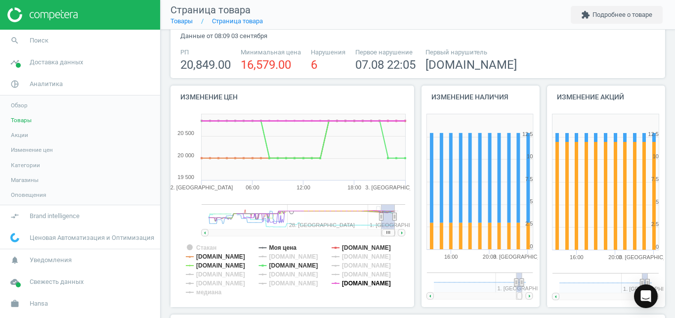
click at [353, 280] on tspan "[DOMAIN_NAME]" at bounding box center [366, 283] width 49 height 7
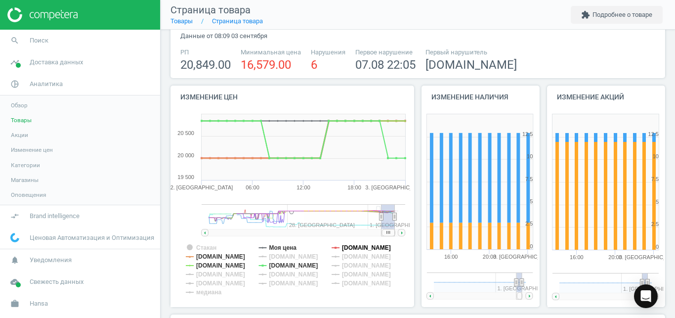
click at [360, 248] on tspan "[DOMAIN_NAME]" at bounding box center [366, 247] width 49 height 7
click at [231, 264] on tspan "[DOMAIN_NAME]" at bounding box center [220, 265] width 49 height 7
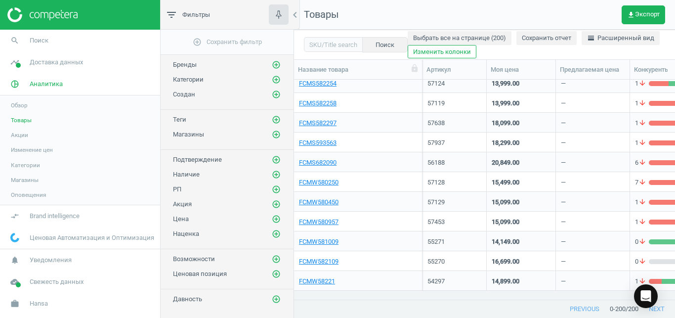
scroll to position [2221, 0]
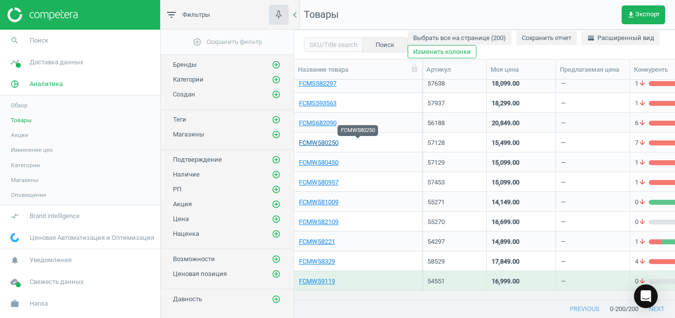
click at [328, 143] on link "FCMW580250" at bounding box center [319, 142] width 40 height 9
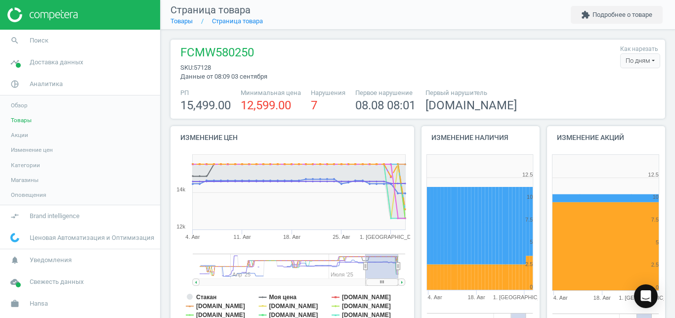
scroll to position [207, 125]
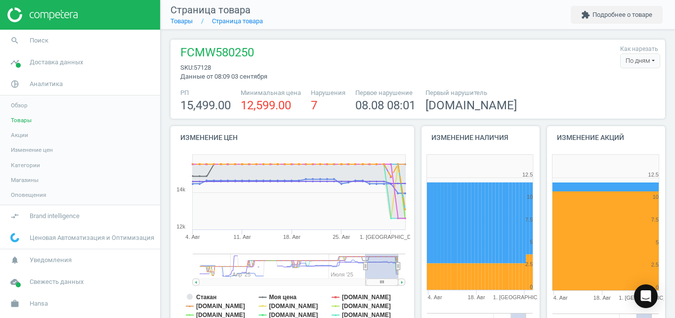
scroll to position [81, 495]
click at [627, 56] on div "По дням" at bounding box center [640, 60] width 40 height 15
click at [618, 87] on button "По часам" at bounding box center [628, 91] width 63 height 12
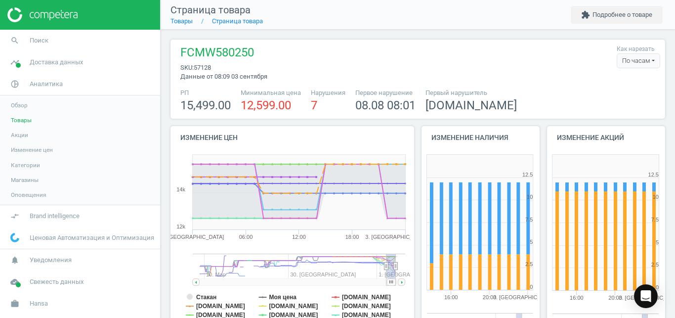
scroll to position [113, 0]
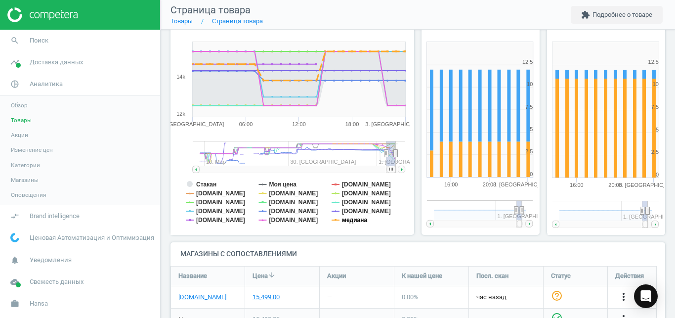
click at [346, 218] on tspan "медиана" at bounding box center [354, 220] width 25 height 7
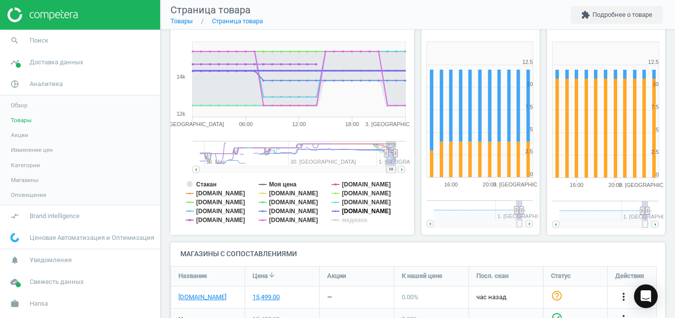
click at [347, 210] on tspan "[DOMAIN_NAME]" at bounding box center [366, 211] width 49 height 7
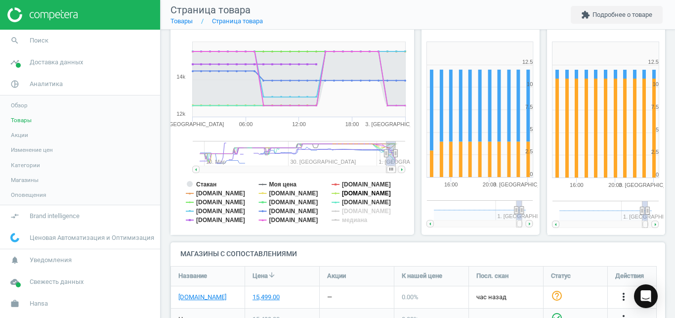
click at [348, 192] on tspan "[DOMAIN_NAME]" at bounding box center [366, 193] width 49 height 7
click at [350, 183] on tspan "[DOMAIN_NAME]" at bounding box center [366, 184] width 49 height 7
click at [306, 205] on tspan "[DOMAIN_NAME]" at bounding box center [293, 202] width 49 height 7
click at [284, 212] on tspan "[DOMAIN_NAME]" at bounding box center [293, 211] width 49 height 7
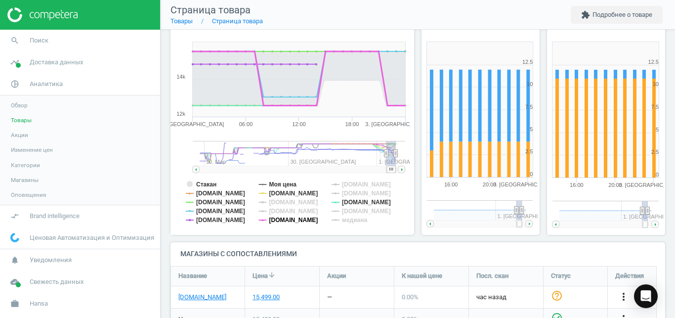
click at [284, 217] on tspan "[DOMAIN_NAME]" at bounding box center [293, 220] width 49 height 7
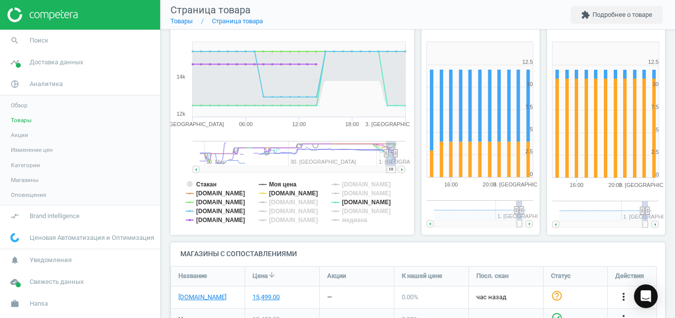
click at [284, 217] on tspan "[DOMAIN_NAME]" at bounding box center [293, 220] width 49 height 7
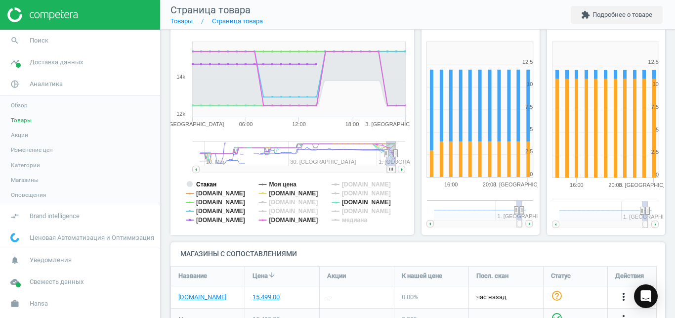
click at [209, 187] on tspan "Стакан" at bounding box center [206, 184] width 20 height 7
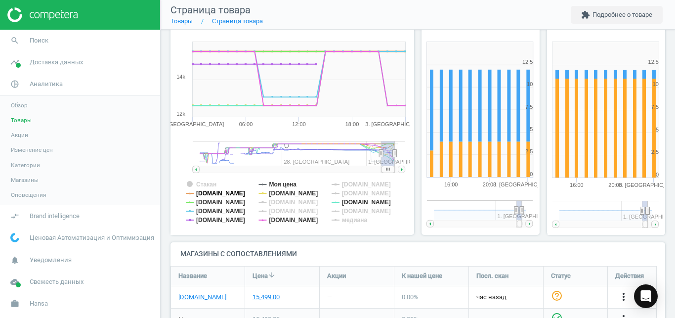
click at [207, 194] on tspan "[DOMAIN_NAME]" at bounding box center [220, 193] width 49 height 7
click at [216, 219] on tspan "[DOMAIN_NAME]" at bounding box center [220, 220] width 49 height 7
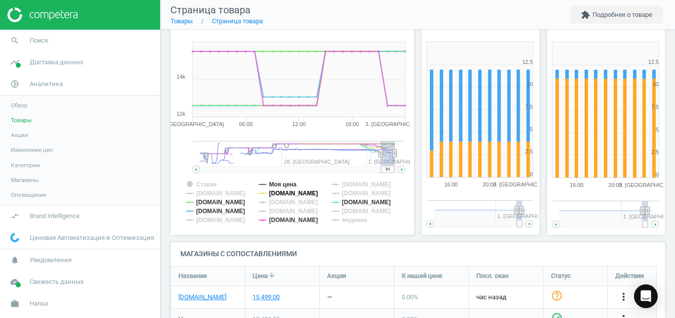
click at [309, 191] on tspan "[DOMAIN_NAME]" at bounding box center [293, 193] width 49 height 7
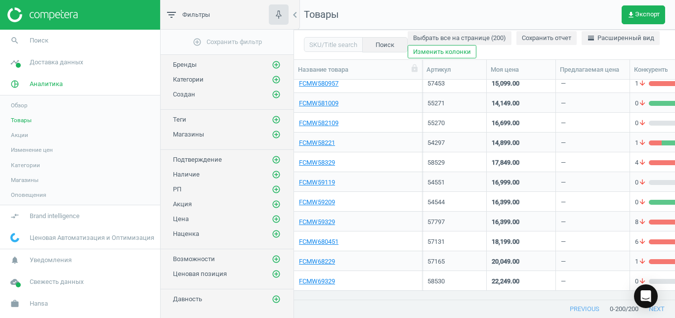
scroll to position [2340, 0]
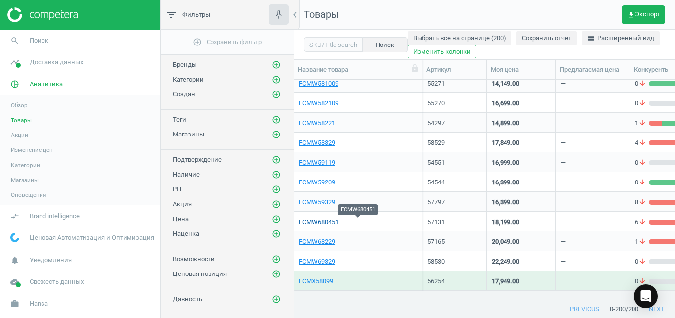
click at [328, 224] on link "FCMW680451" at bounding box center [319, 222] width 40 height 9
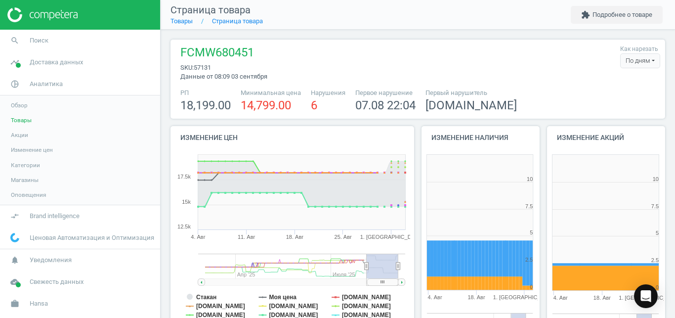
scroll to position [207, 125]
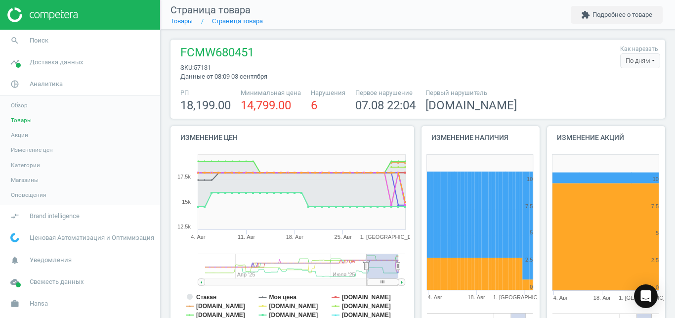
click at [624, 59] on div "По дням" at bounding box center [640, 60] width 40 height 15
click at [612, 88] on button "По часам" at bounding box center [628, 91] width 63 height 12
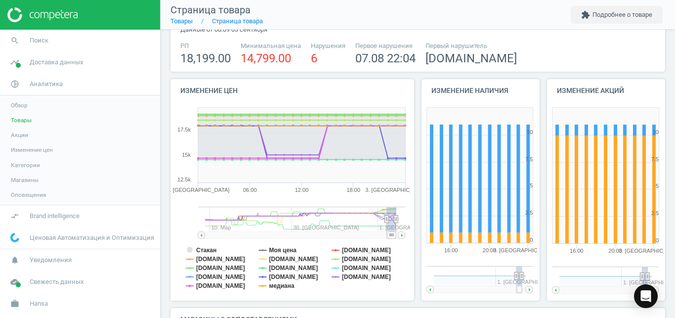
scroll to position [75, 0]
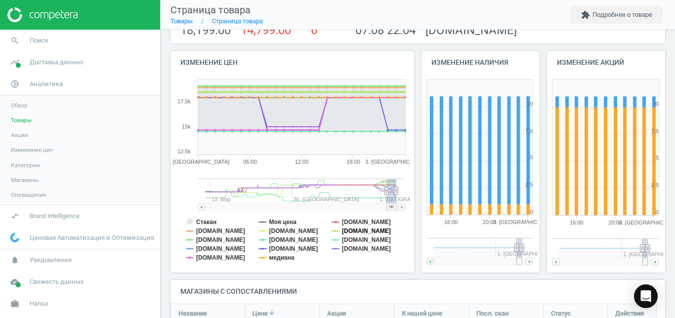
click at [355, 230] on tspan "[DOMAIN_NAME]" at bounding box center [366, 230] width 49 height 7
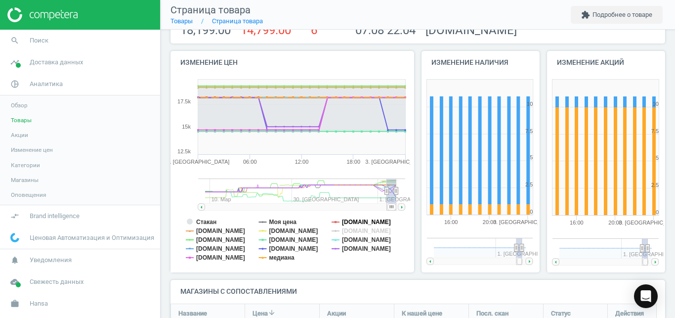
click at [349, 223] on tspan "[DOMAIN_NAME]" at bounding box center [366, 222] width 49 height 7
click at [287, 257] on tspan "медиана" at bounding box center [281, 257] width 25 height 7
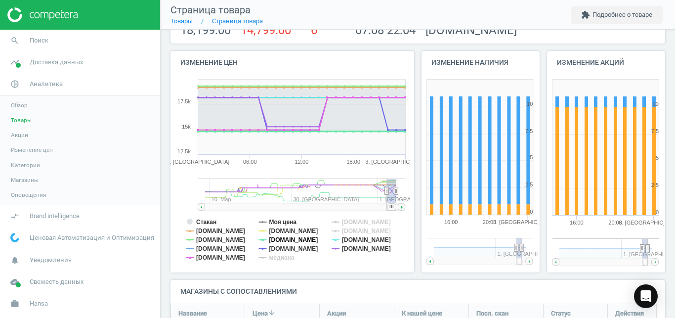
click at [287, 237] on tspan "[DOMAIN_NAME]" at bounding box center [293, 239] width 49 height 7
click at [291, 221] on tspan "Моя цена" at bounding box center [283, 222] width 28 height 7
click at [227, 233] on tspan "[DOMAIN_NAME]" at bounding box center [220, 230] width 49 height 7
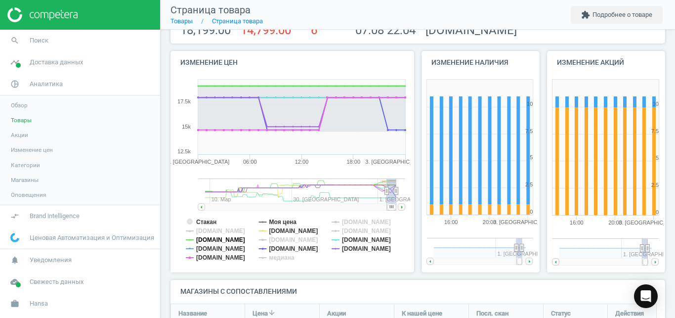
click at [207, 239] on tspan "[DOMAIN_NAME]" at bounding box center [220, 239] width 49 height 7
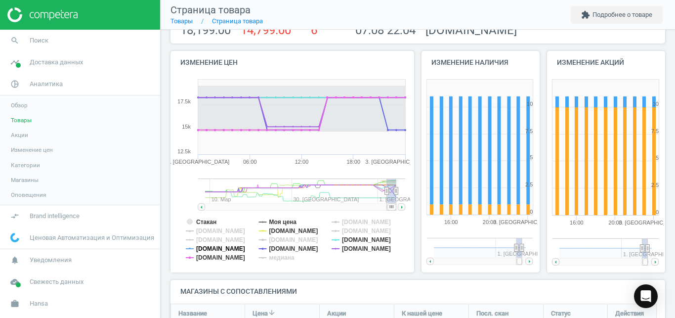
click at [210, 247] on tspan "[DOMAIN_NAME]" at bounding box center [220, 248] width 49 height 7
click at [210, 224] on tspan "Стакан" at bounding box center [206, 222] width 20 height 7
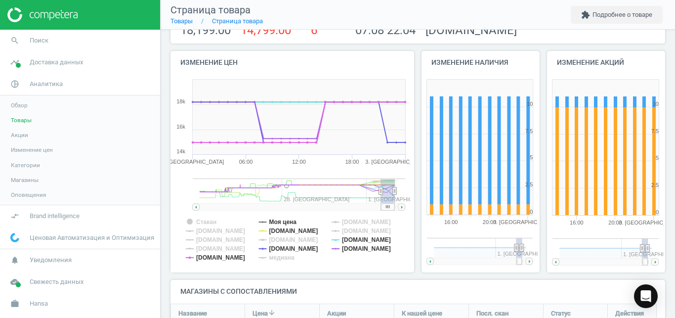
scroll to position [0, 0]
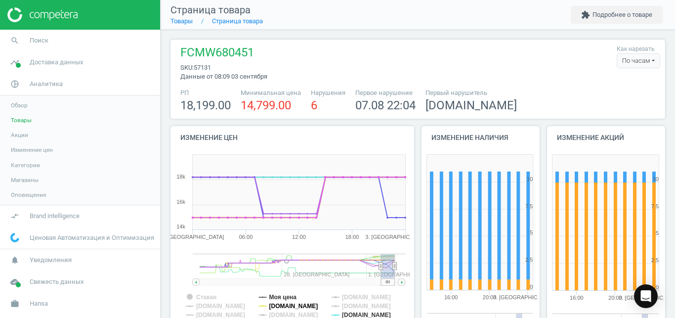
click at [284, 307] on tspan "[DOMAIN_NAME]" at bounding box center [293, 306] width 49 height 7
click at [360, 315] on tspan "[DOMAIN_NAME]" at bounding box center [366, 314] width 49 height 7
